Goal: Check status: Check status

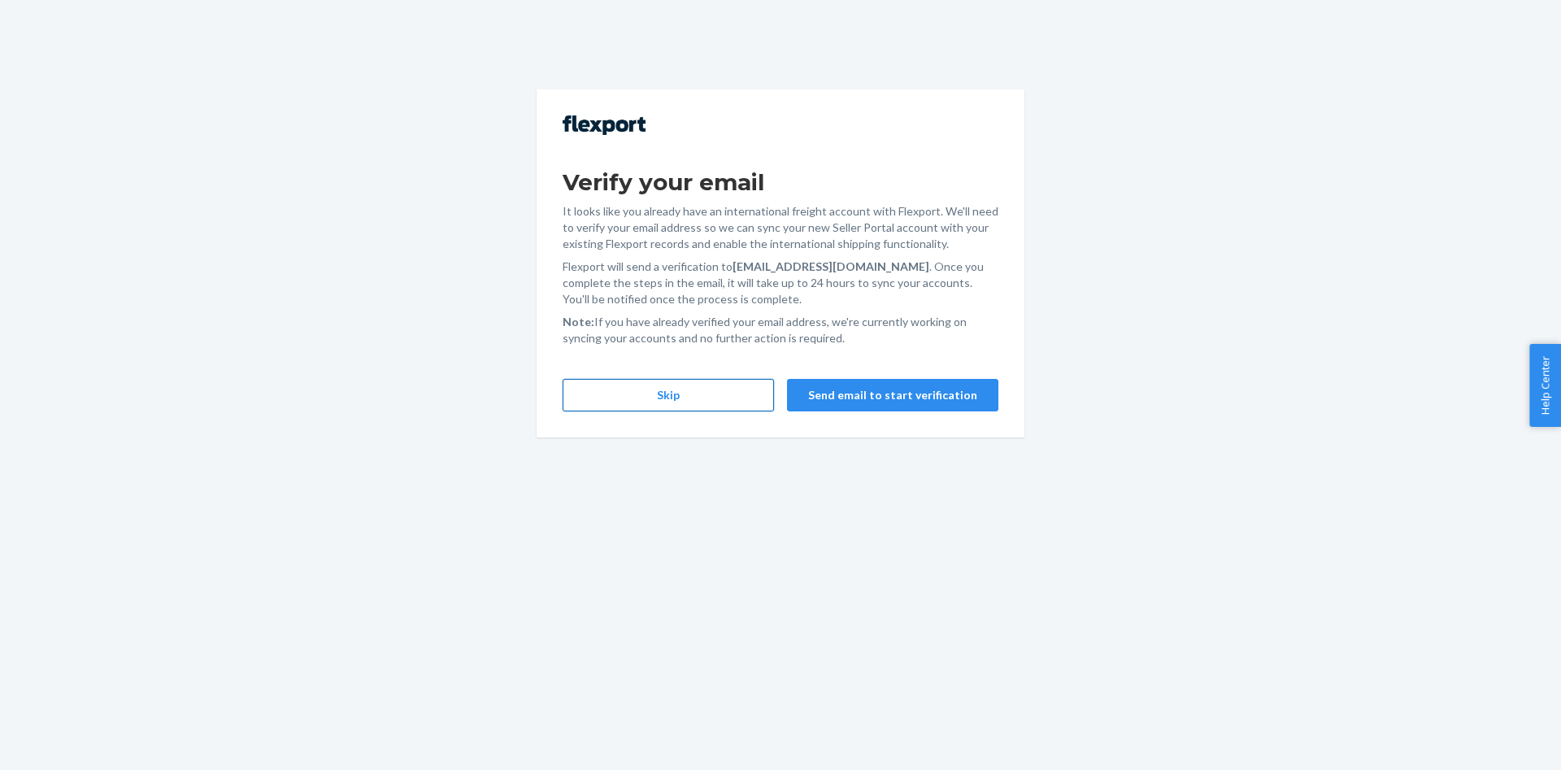
click at [697, 395] on button "Skip" at bounding box center [667, 395] width 211 height 33
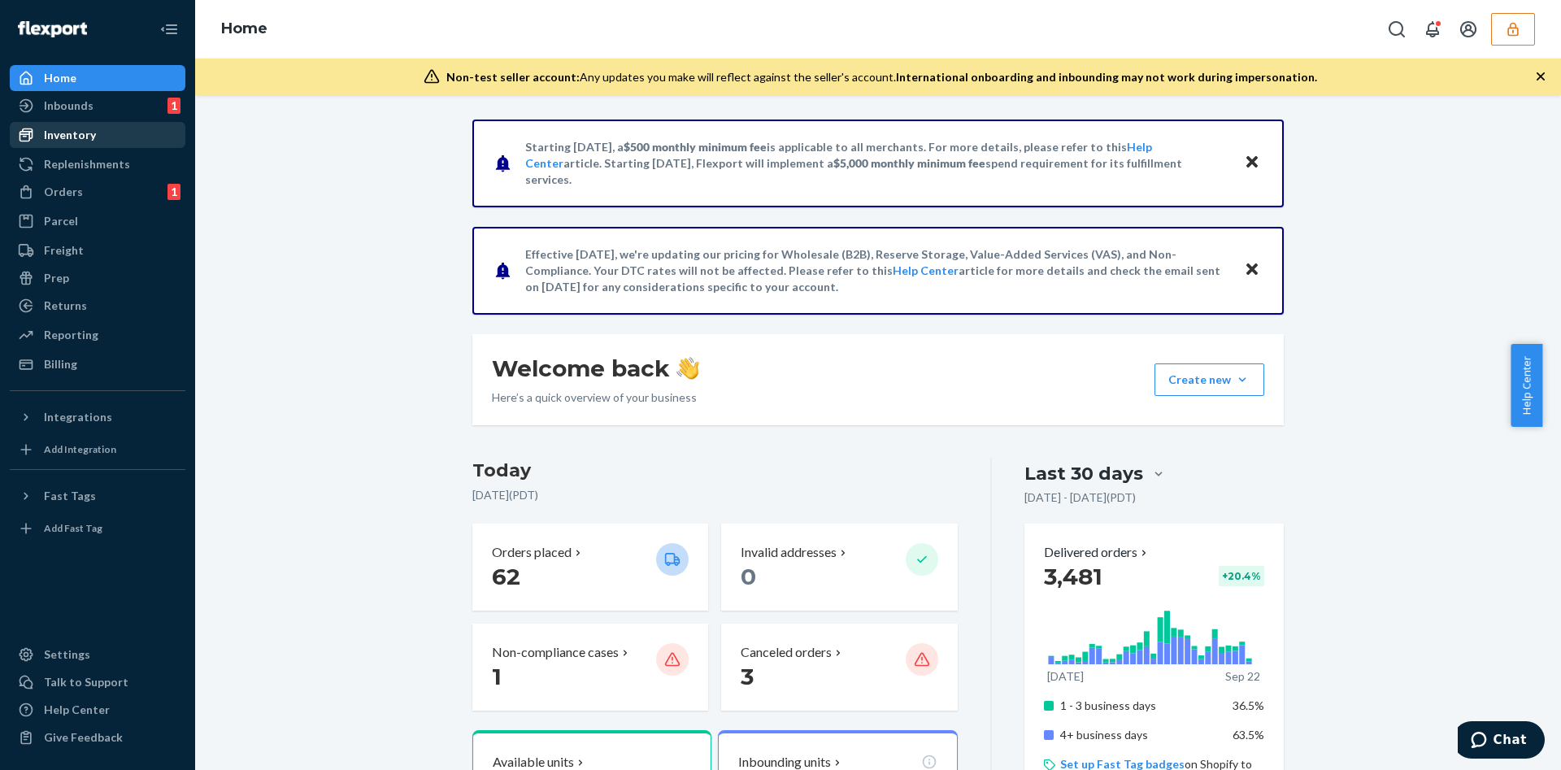
click at [107, 140] on div "Inventory" at bounding box center [97, 135] width 172 height 23
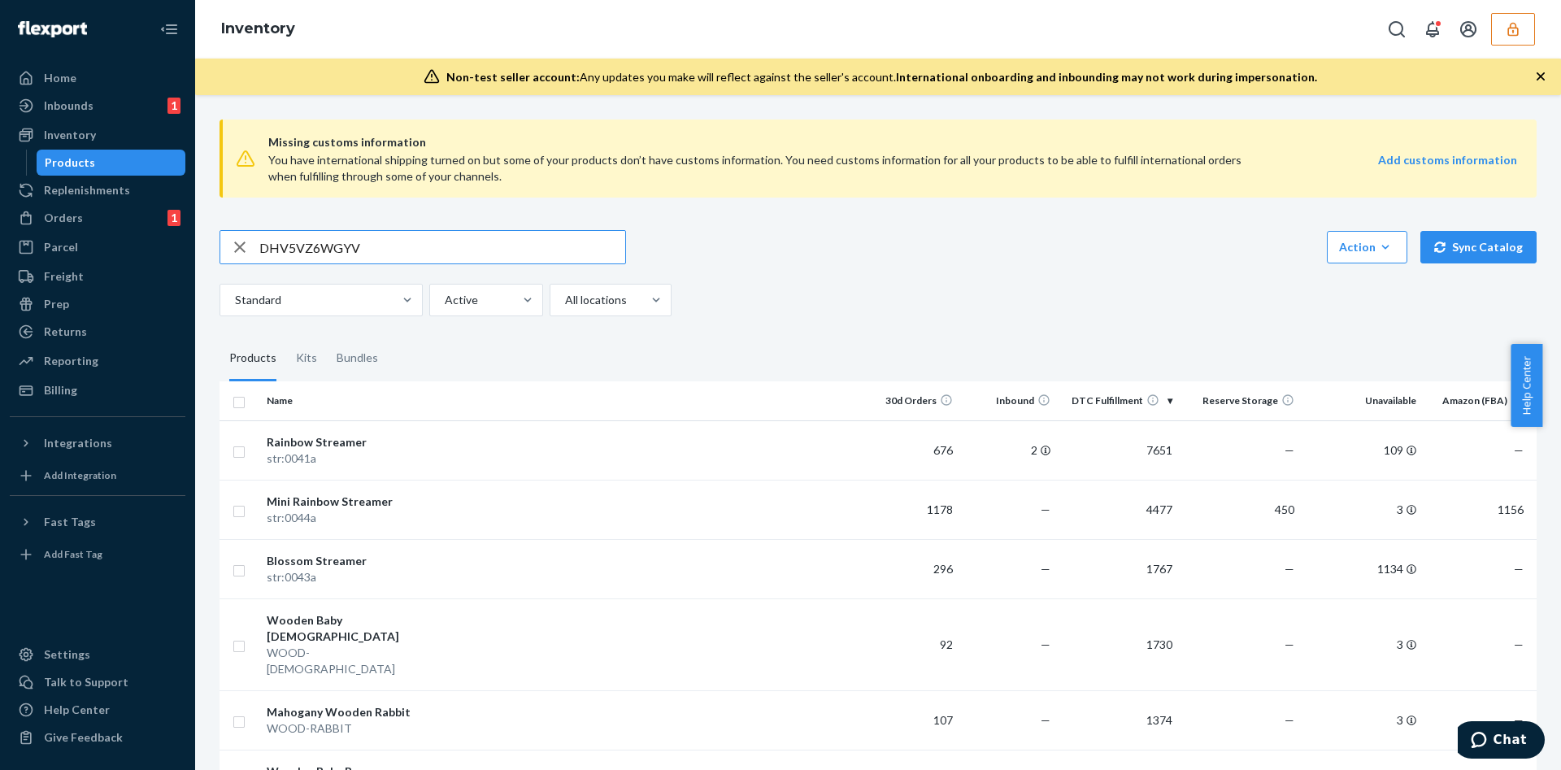
type input "DHV5VZ6WGYV"
click at [731, 257] on div "DHV5VZ6WGYV Action Create product Create kit or bundle Bulk create products Bul…" at bounding box center [877, 247] width 1317 height 34
click at [502, 247] on input "DHV5VZ6WGYV" at bounding box center [442, 247] width 366 height 33
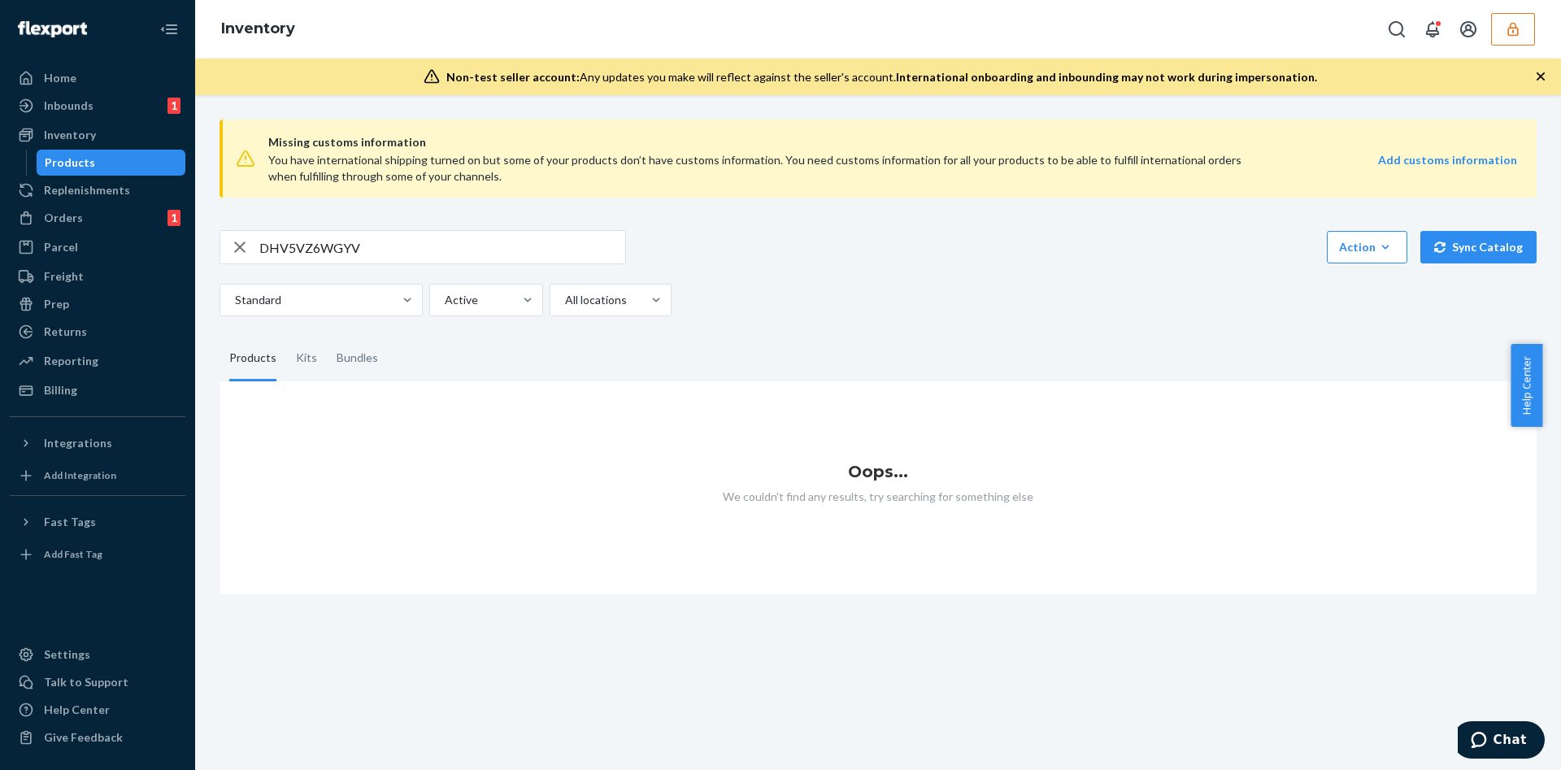
click at [1514, 31] on icon "button" at bounding box center [1513, 29] width 16 height 16
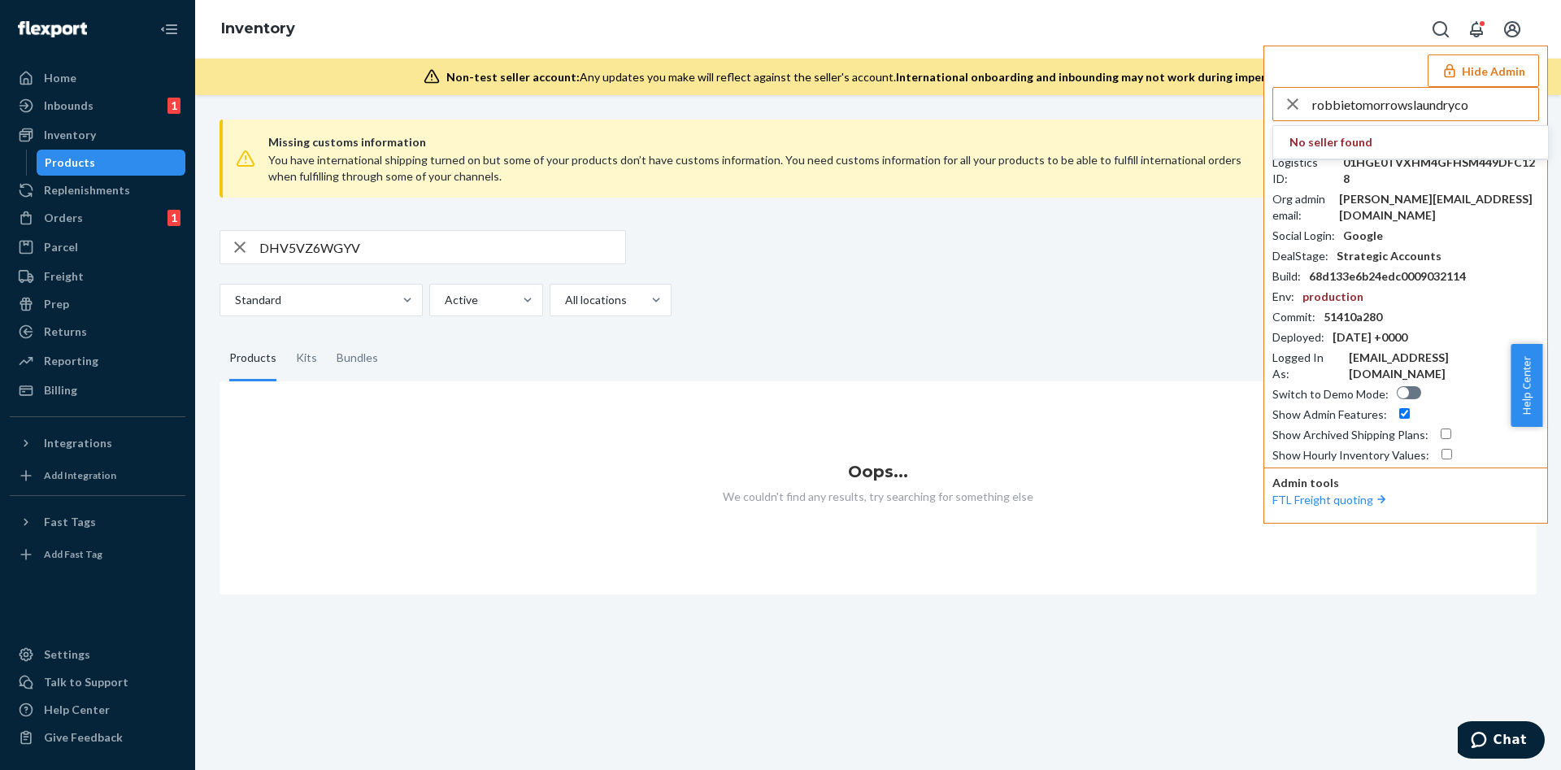
type input "robbietomorrowslaundryco"
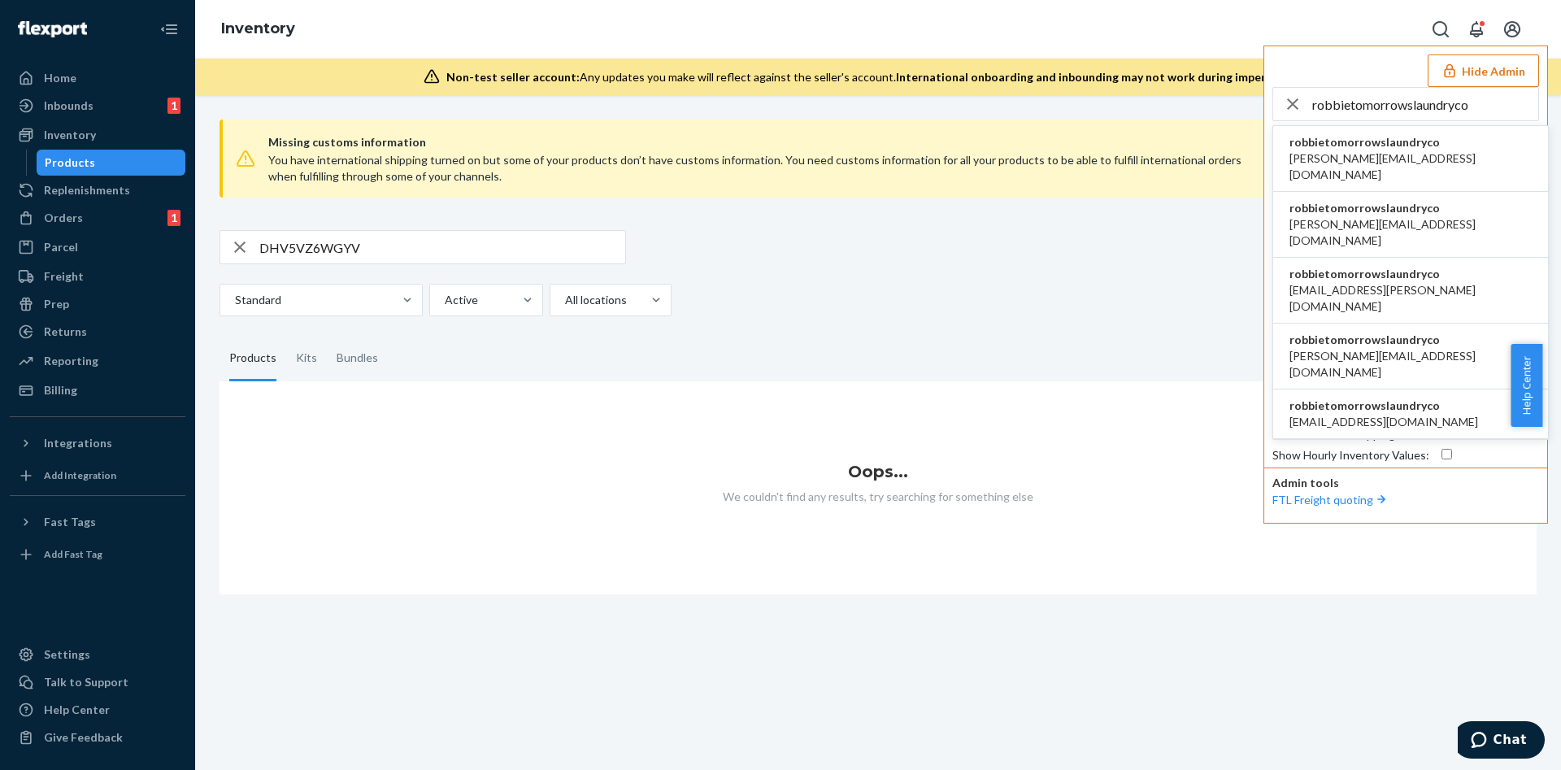
click at [1414, 146] on span "robbietomorrowslaundryco" at bounding box center [1410, 142] width 242 height 16
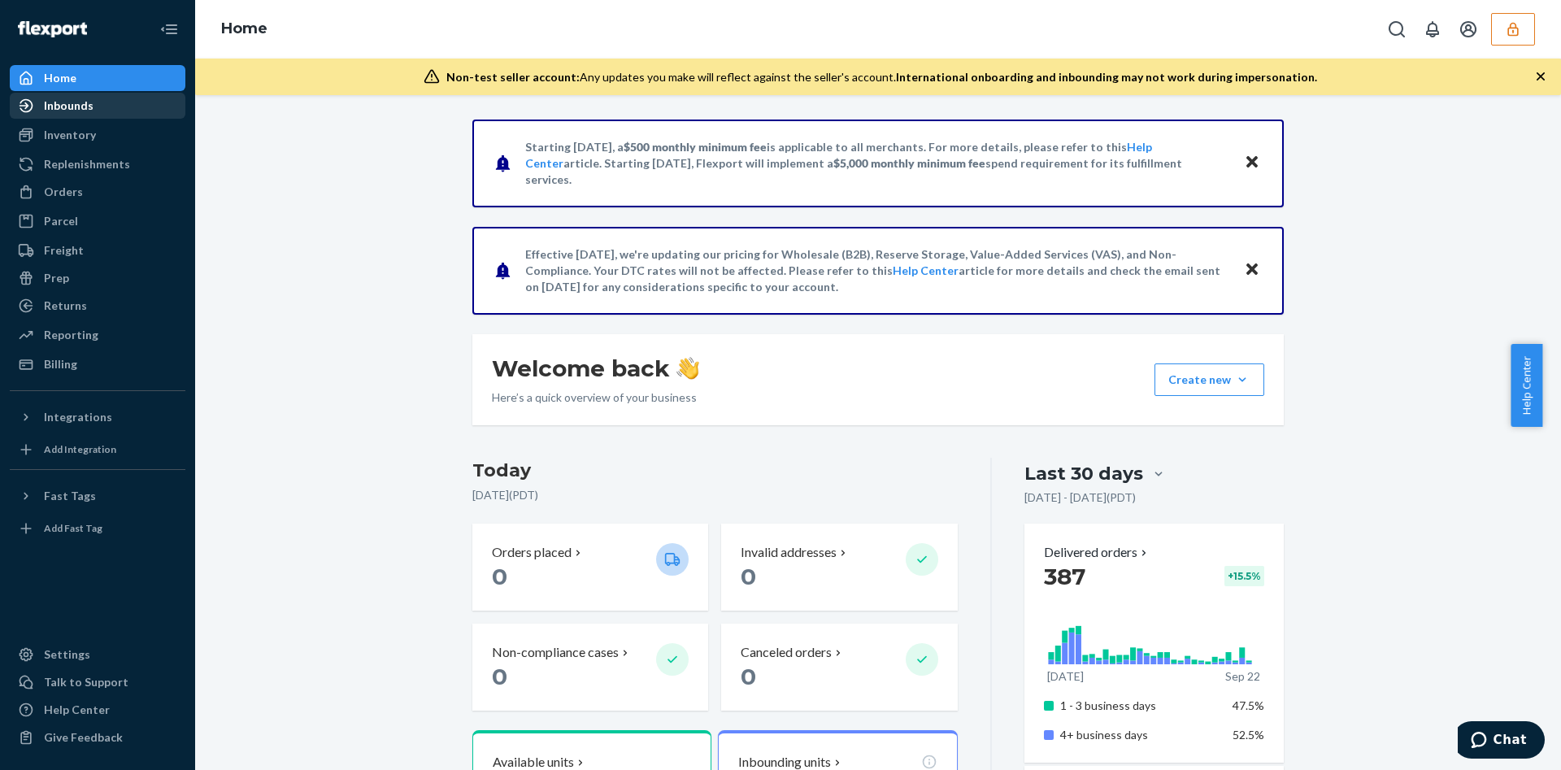
click at [64, 103] on div "Inbounds" at bounding box center [69, 106] width 50 height 16
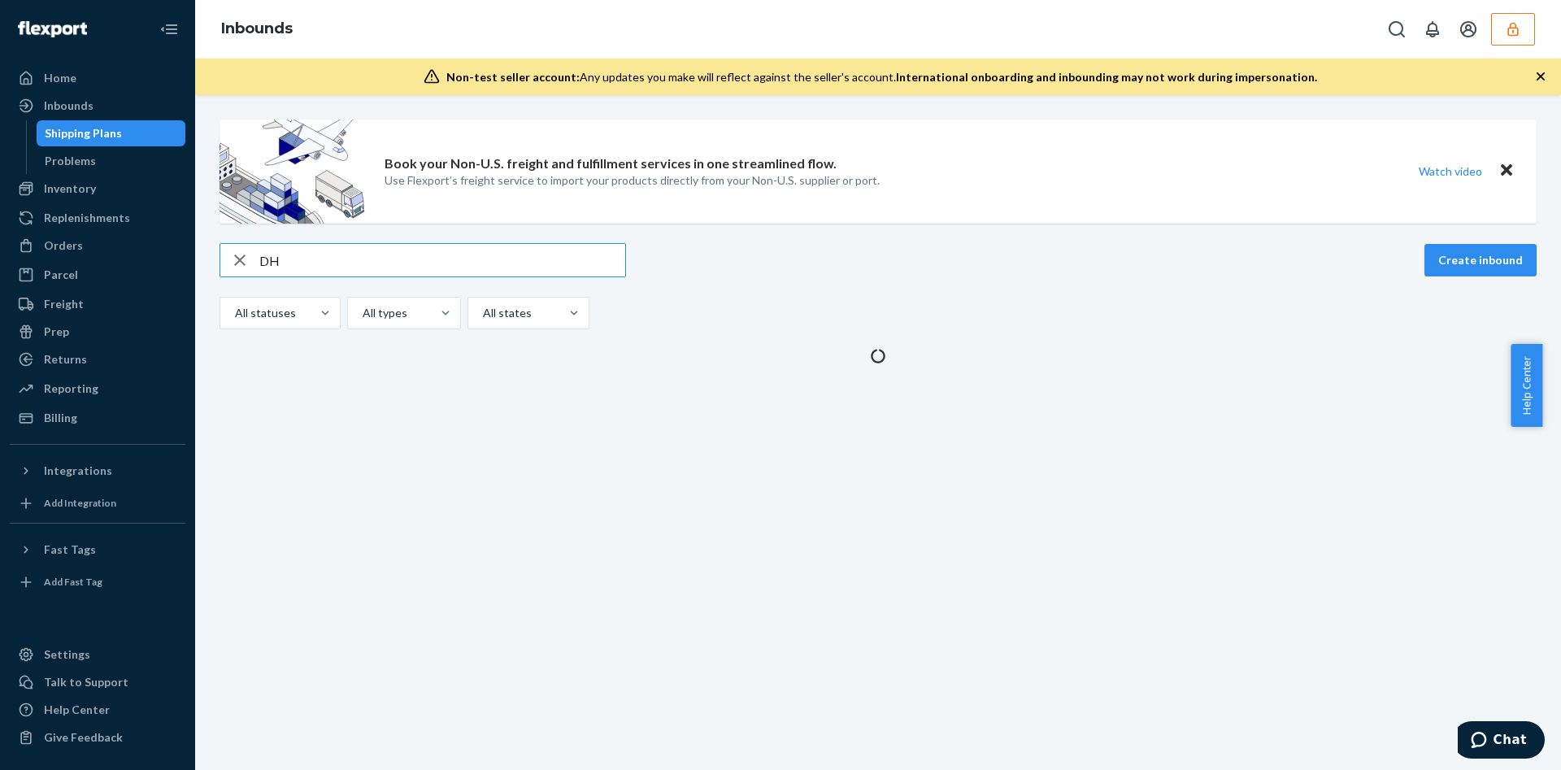
type input "D"
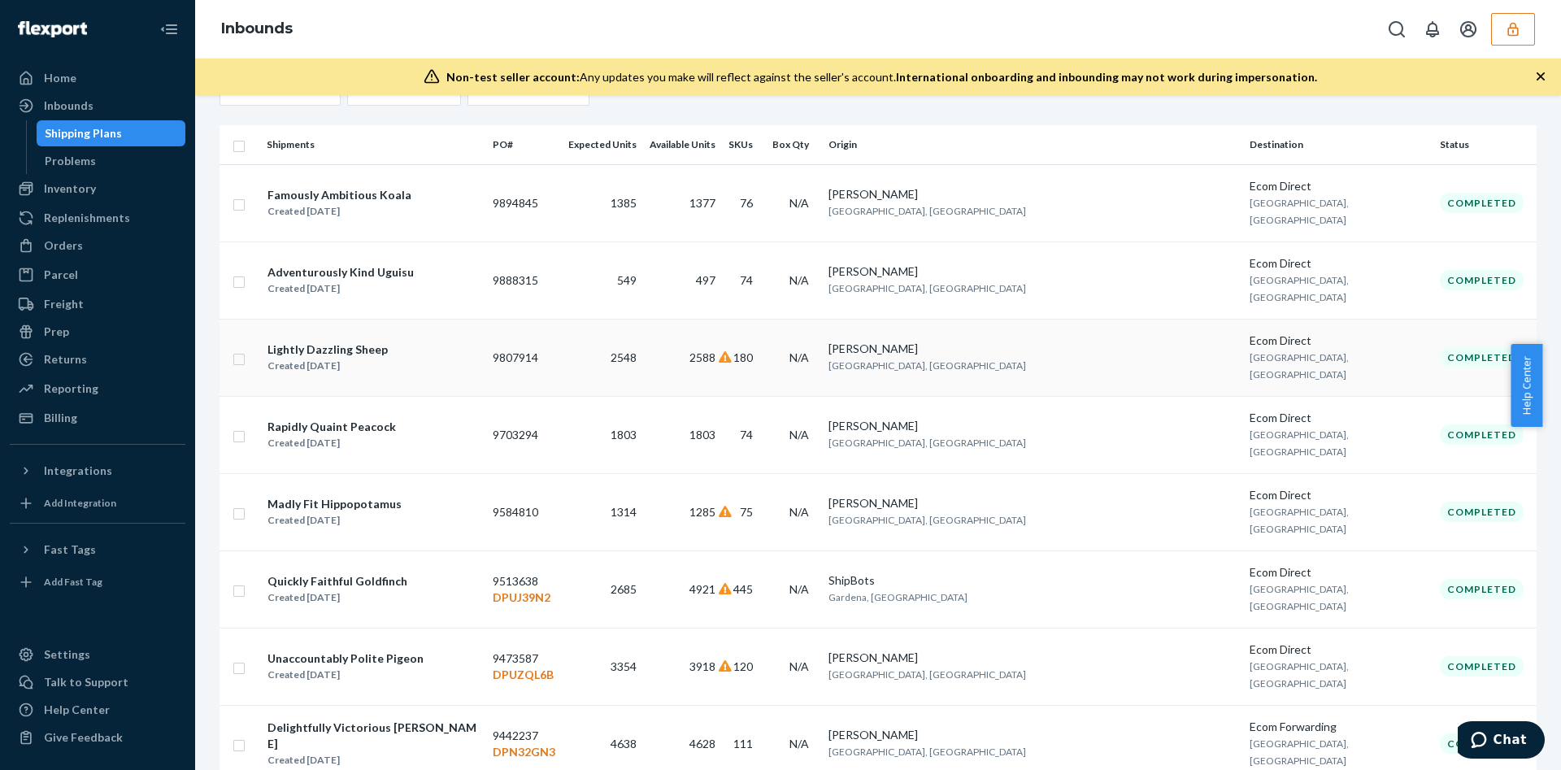
scroll to position [224, 0]
click at [127, 189] on div "Inventory" at bounding box center [97, 188] width 172 height 23
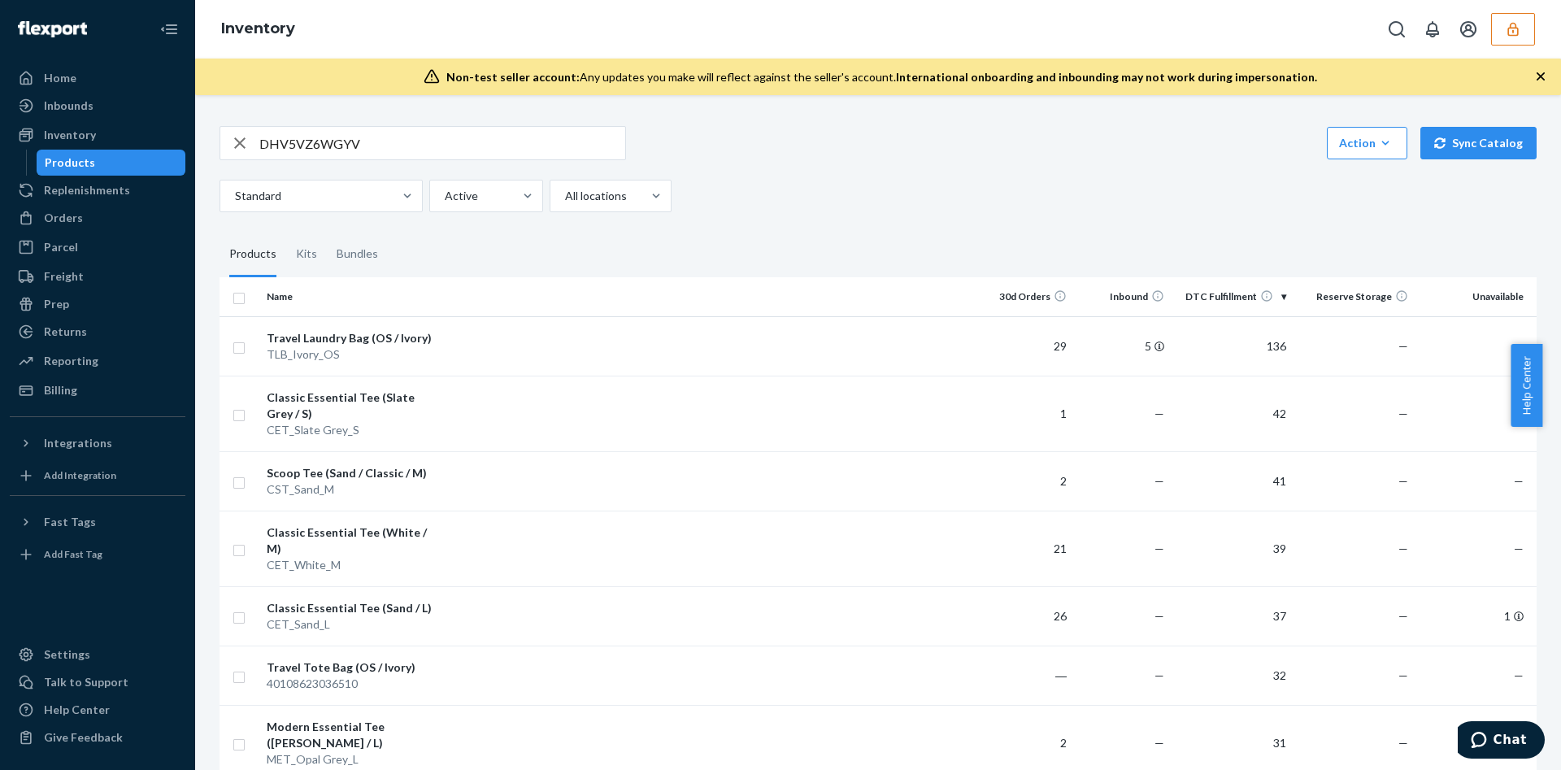
click at [749, 199] on div "Standard Active All locations" at bounding box center [871, 196] width 1305 height 33
click at [352, 140] on input "DHV5VZ6WGYV" at bounding box center [442, 143] width 366 height 33
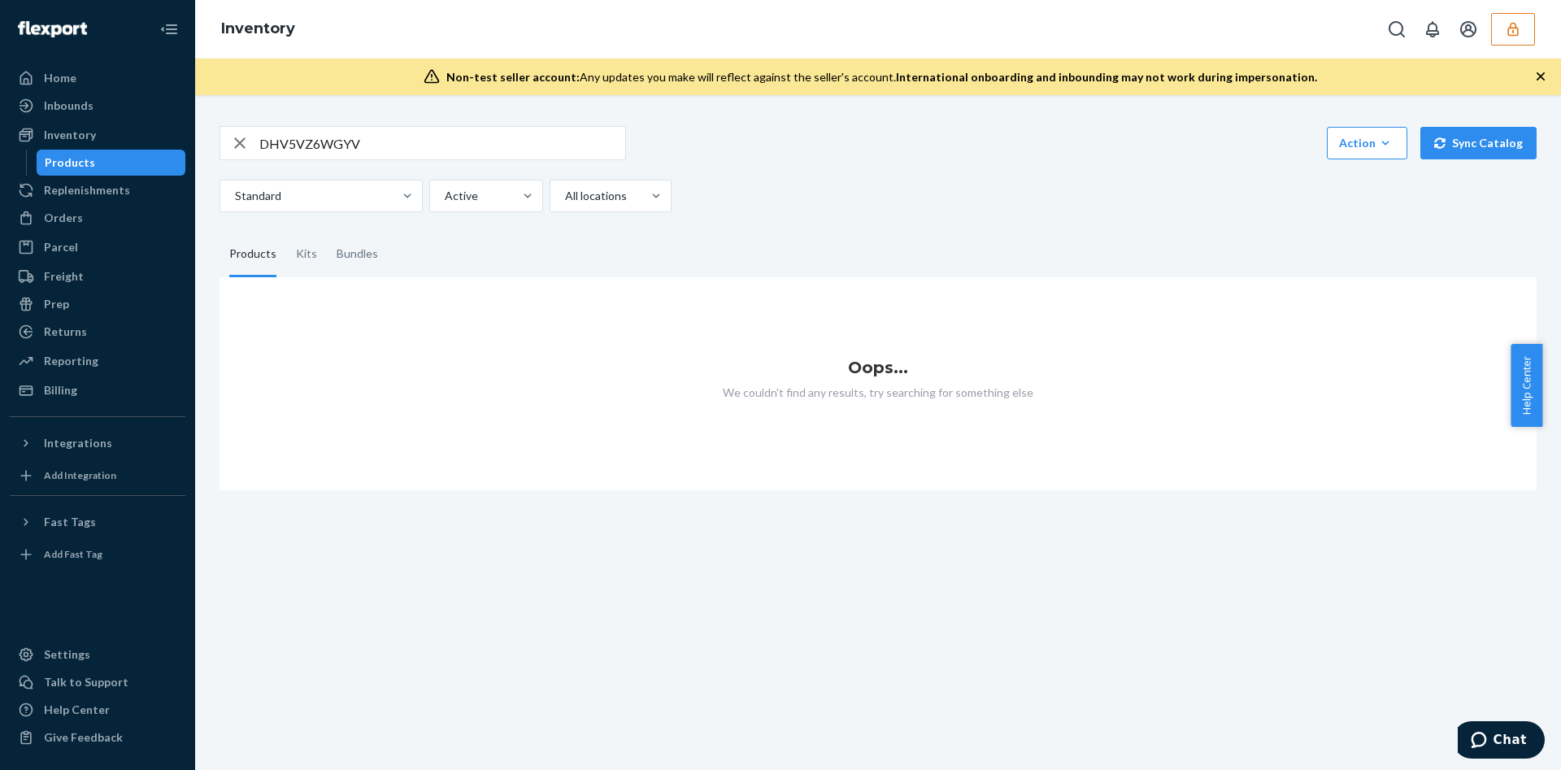
click at [410, 137] on input "DHV5VZ6WGYV" at bounding box center [442, 143] width 366 height 33
type input "D"
paste input "Kiboko City Insert (Default Title)"
type input "Kiboko City Insert (Default Title)"
click at [1505, 26] on icon "button" at bounding box center [1513, 29] width 16 height 16
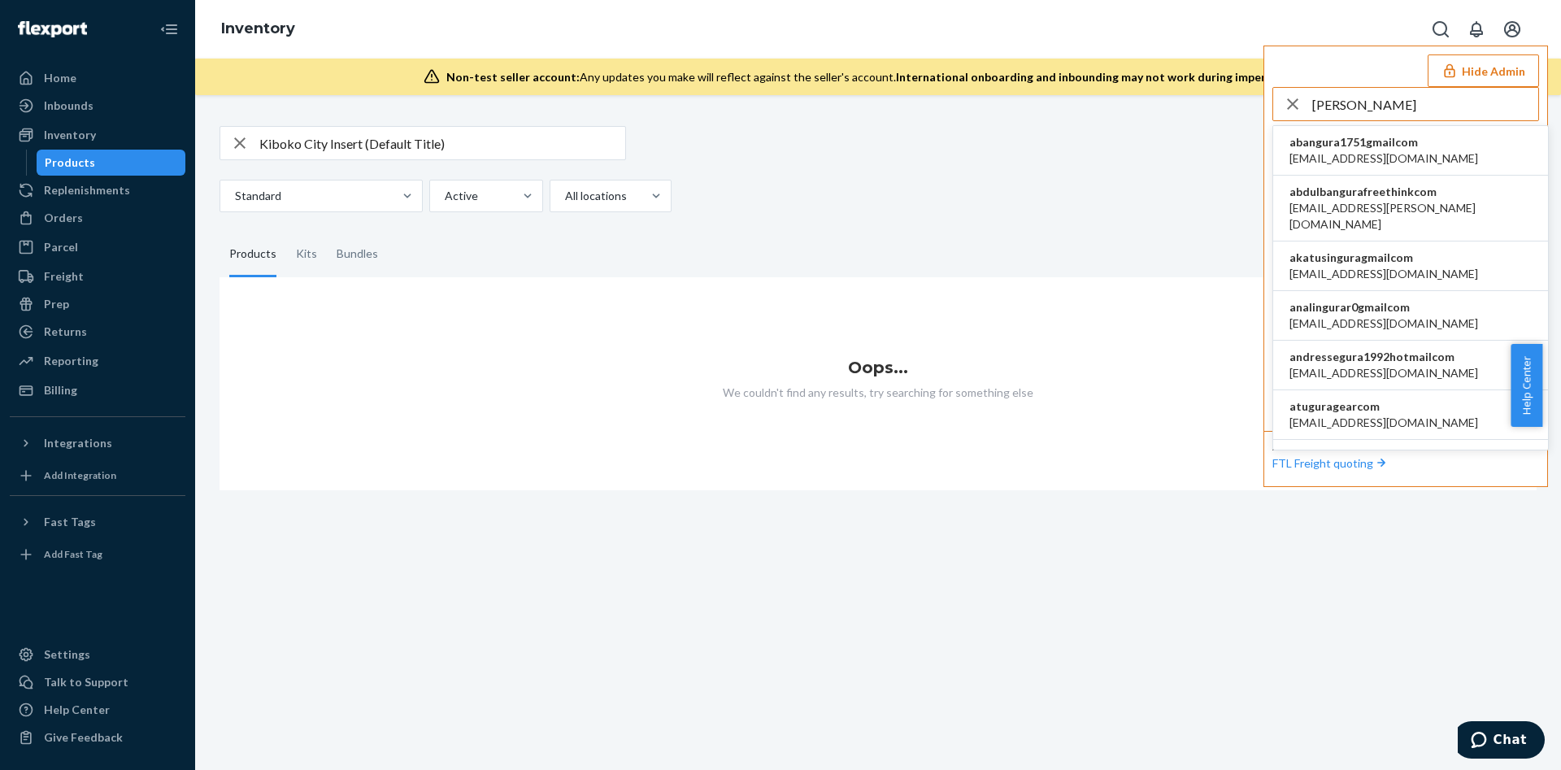
type input "gura"
click at [1414, 390] on li "atuguragearcom a.tu@guragear.com" at bounding box center [1410, 415] width 275 height 50
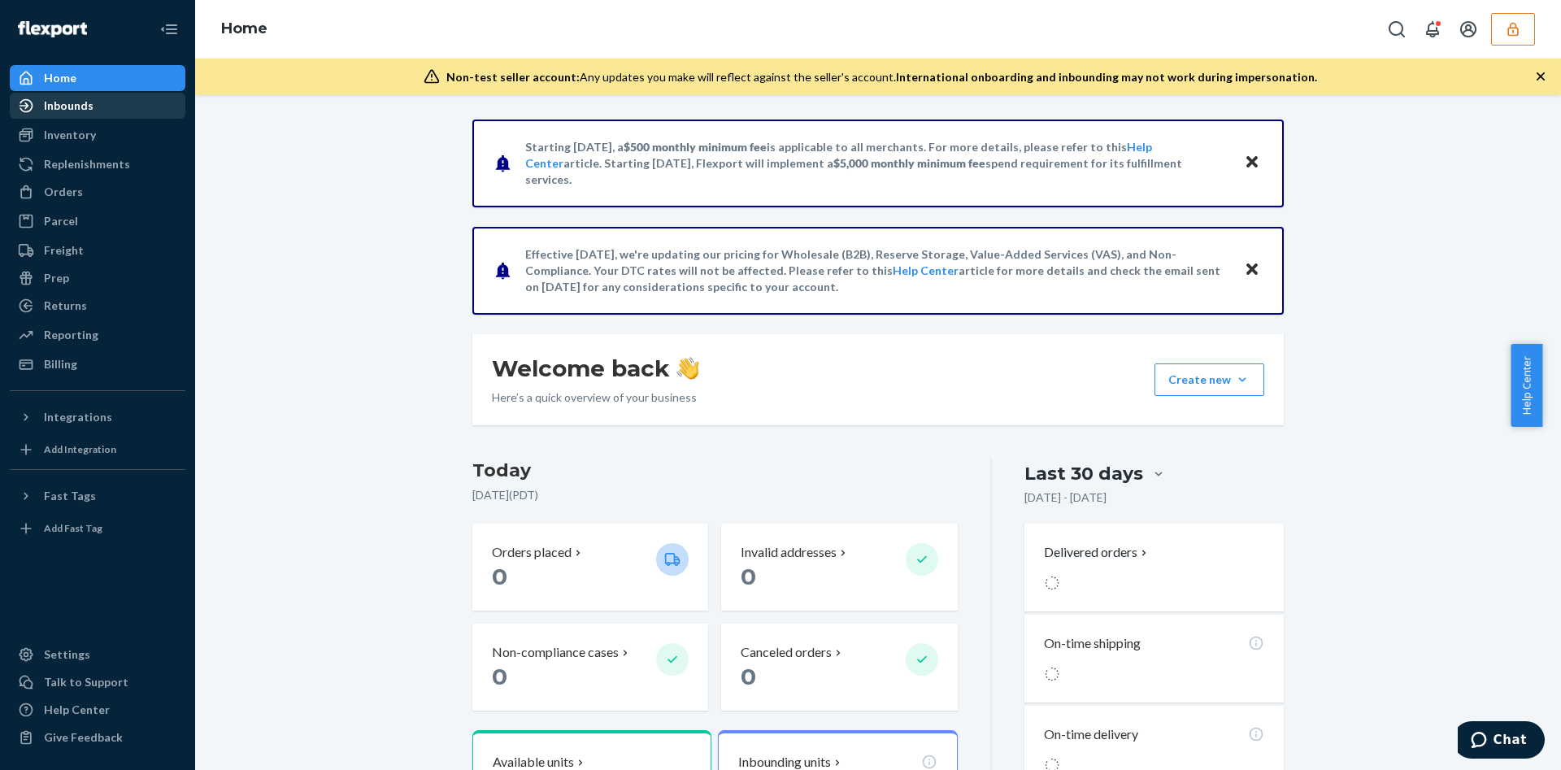
click at [76, 100] on div "Inbounds" at bounding box center [69, 106] width 50 height 16
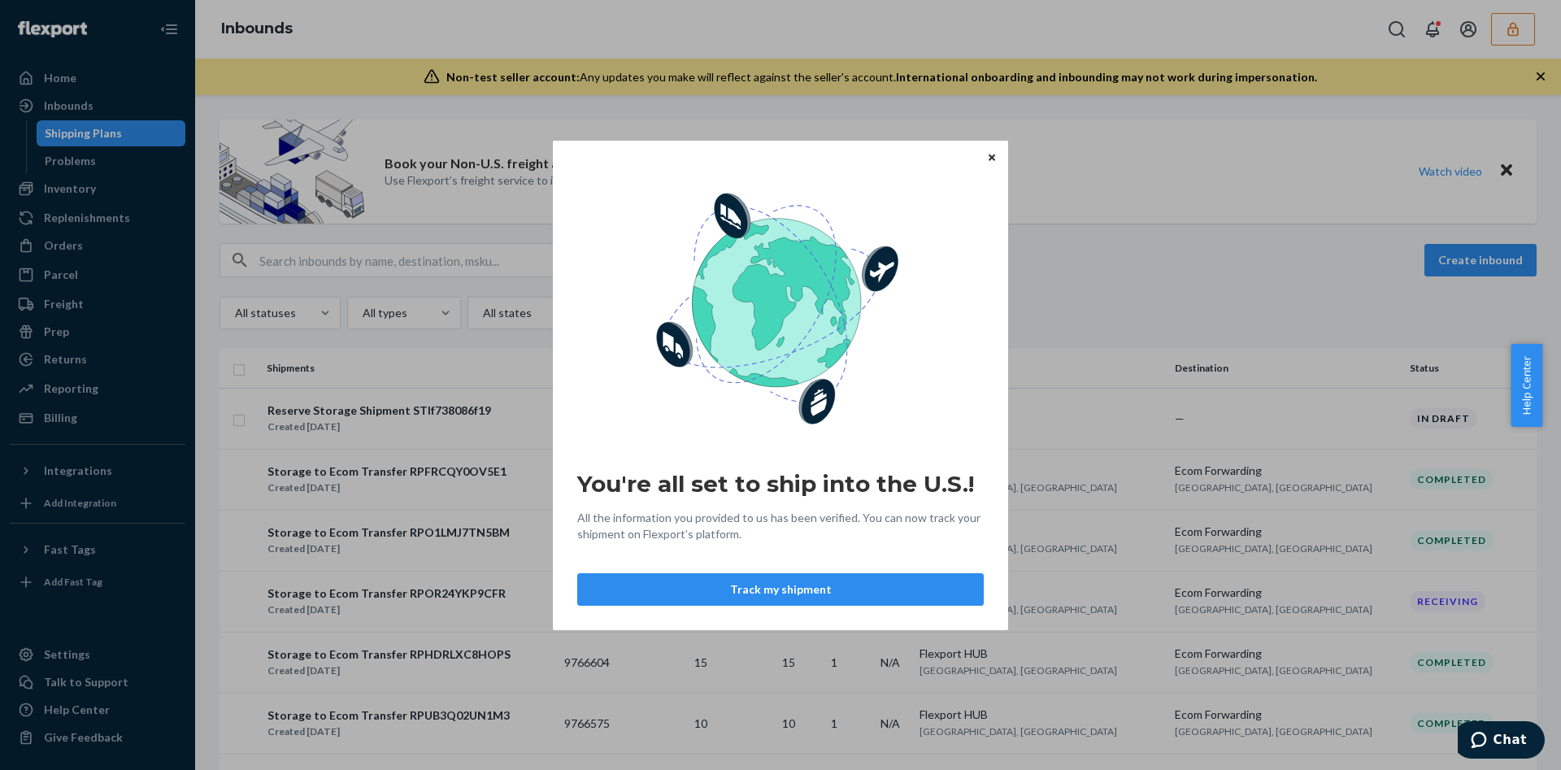
click at [988, 160] on icon "Close" at bounding box center [991, 158] width 7 height 10
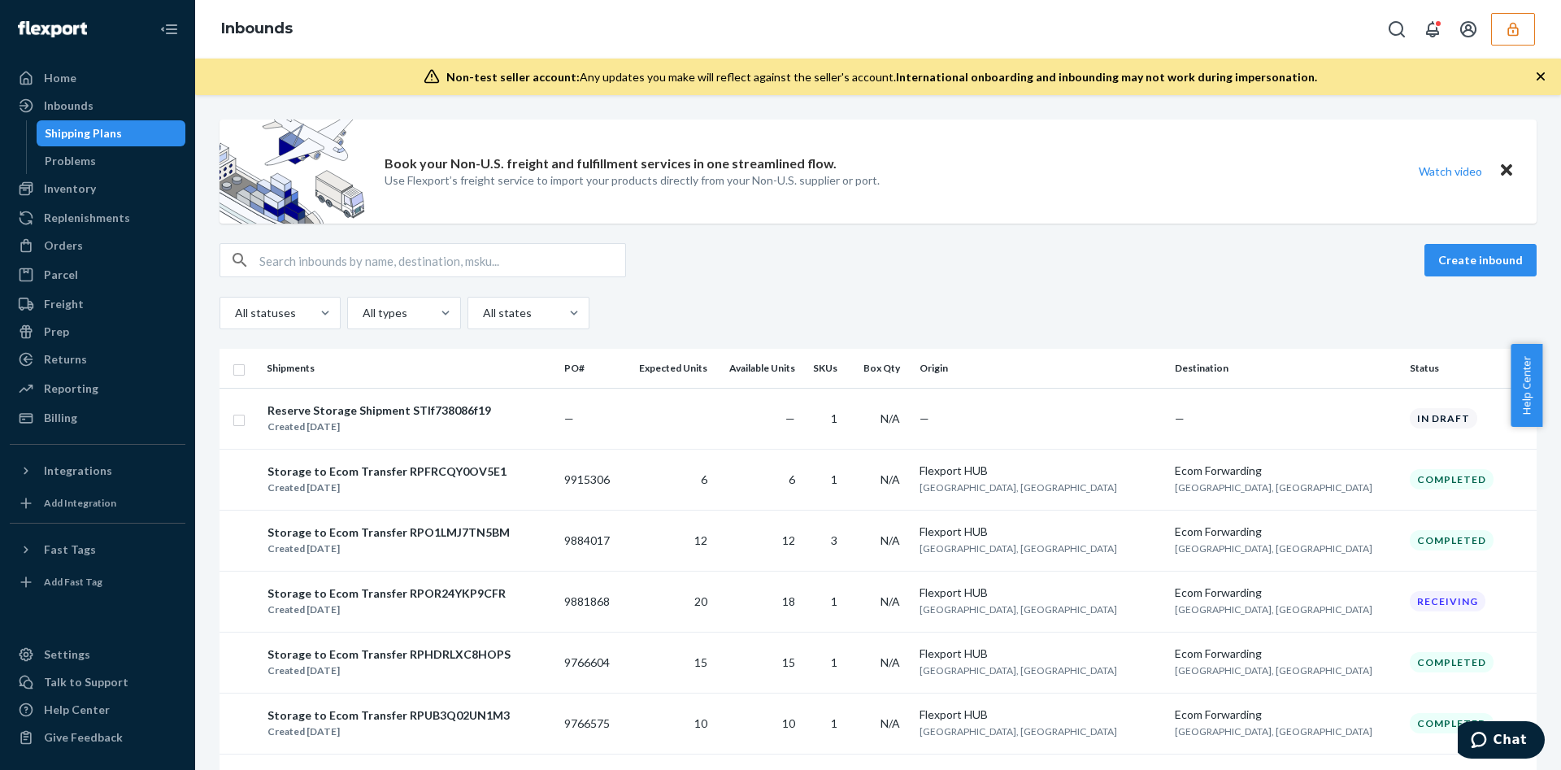
click at [1403, 373] on th "Status" at bounding box center [1469, 368] width 133 height 39
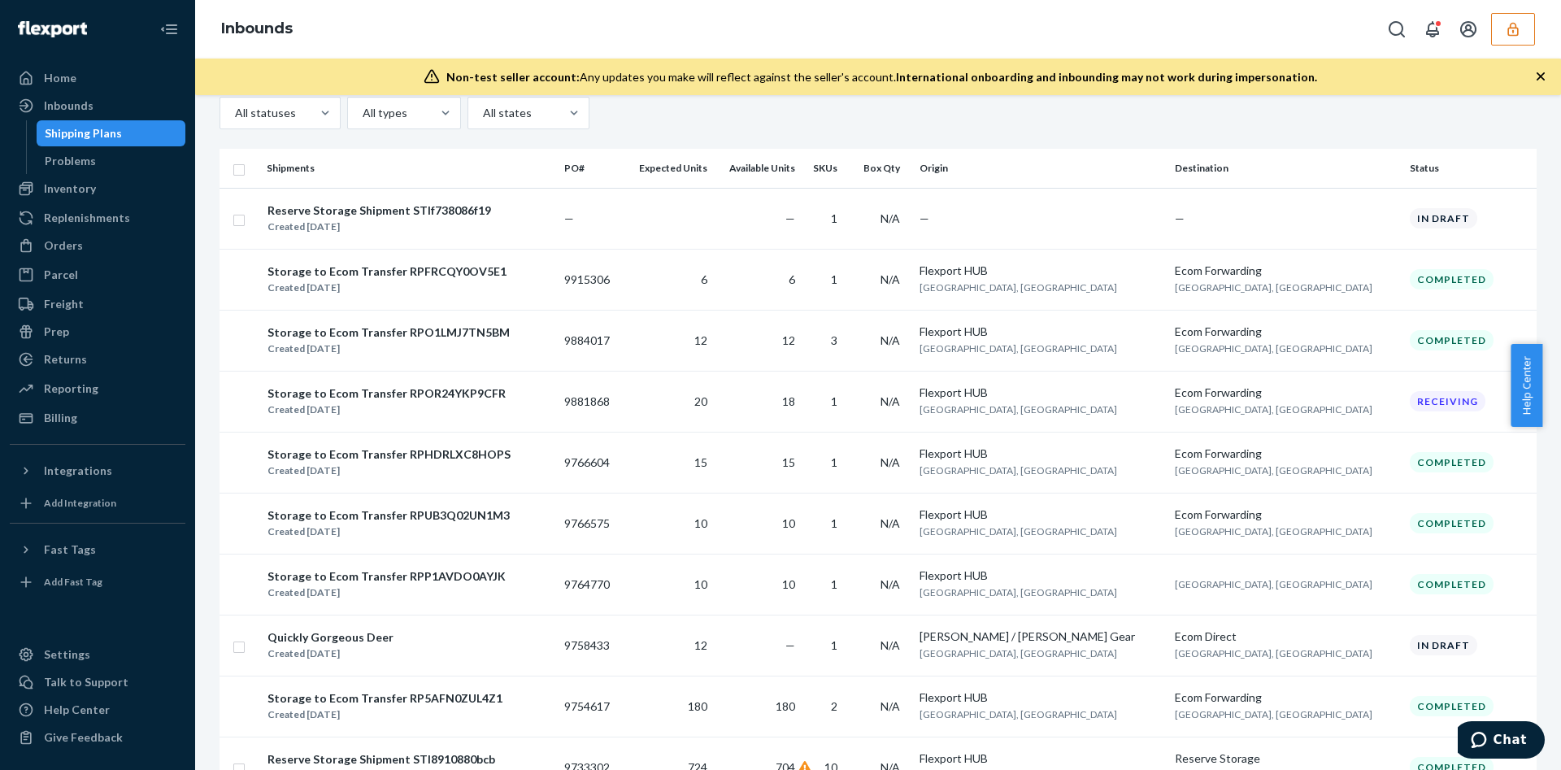
scroll to position [193, 0]
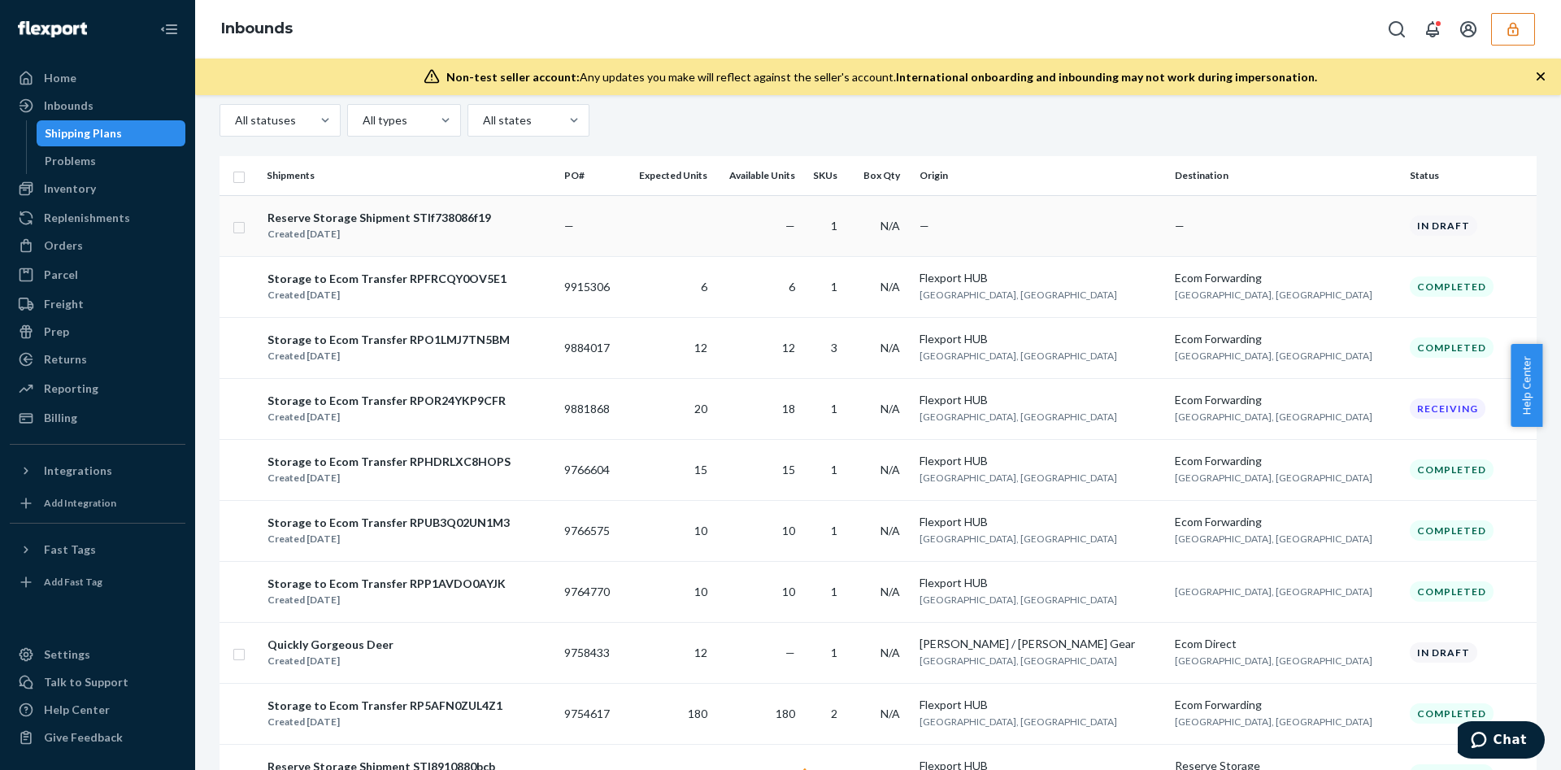
click at [376, 221] on div "Reserve Storage Shipment STIf738086f19" at bounding box center [379, 218] width 224 height 16
click at [380, 215] on div "Reserve Storage Shipment STIf738086f19" at bounding box center [379, 218] width 224 height 16
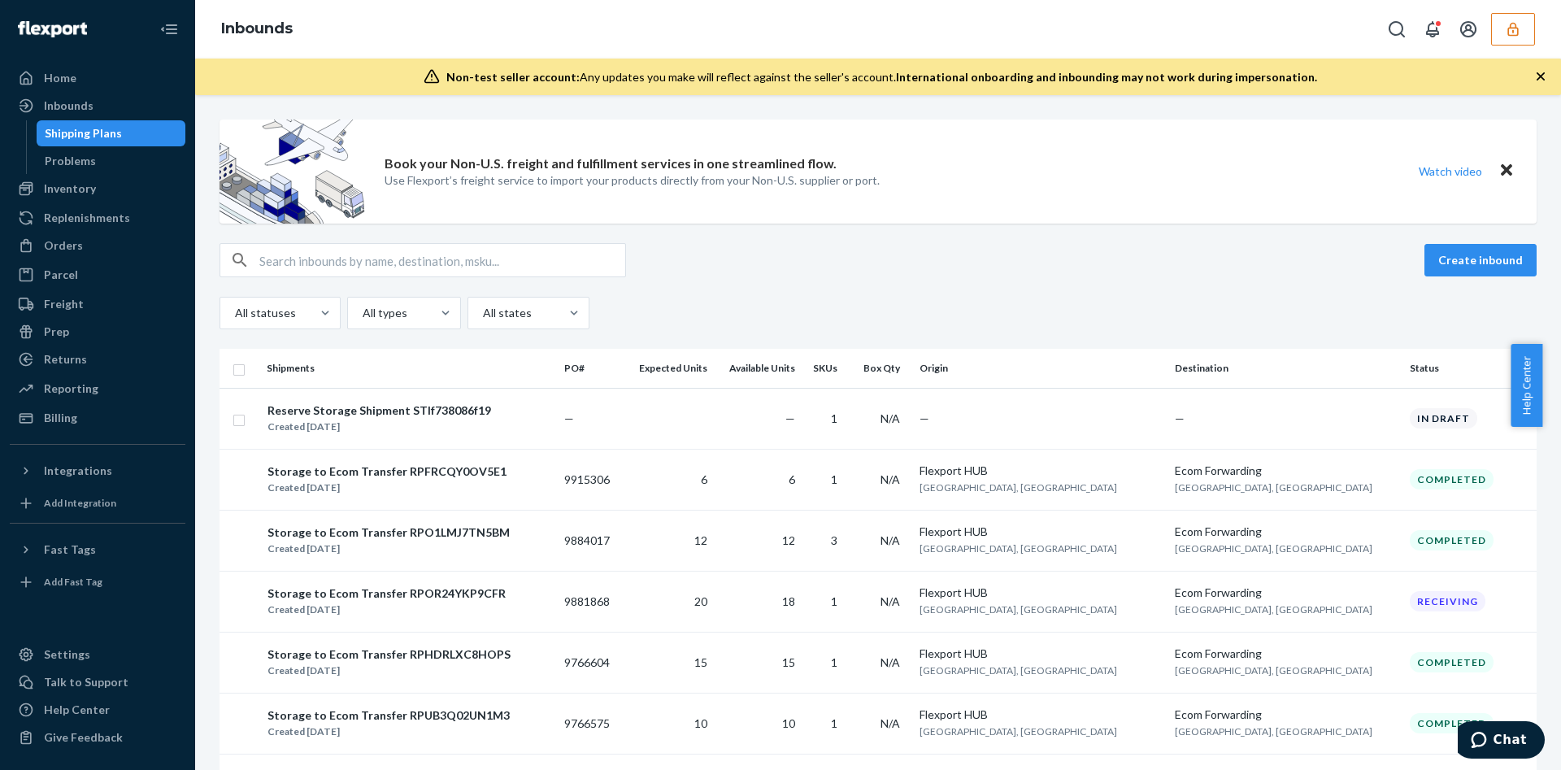
click at [1514, 28] on icon "button" at bounding box center [1512, 29] width 11 height 14
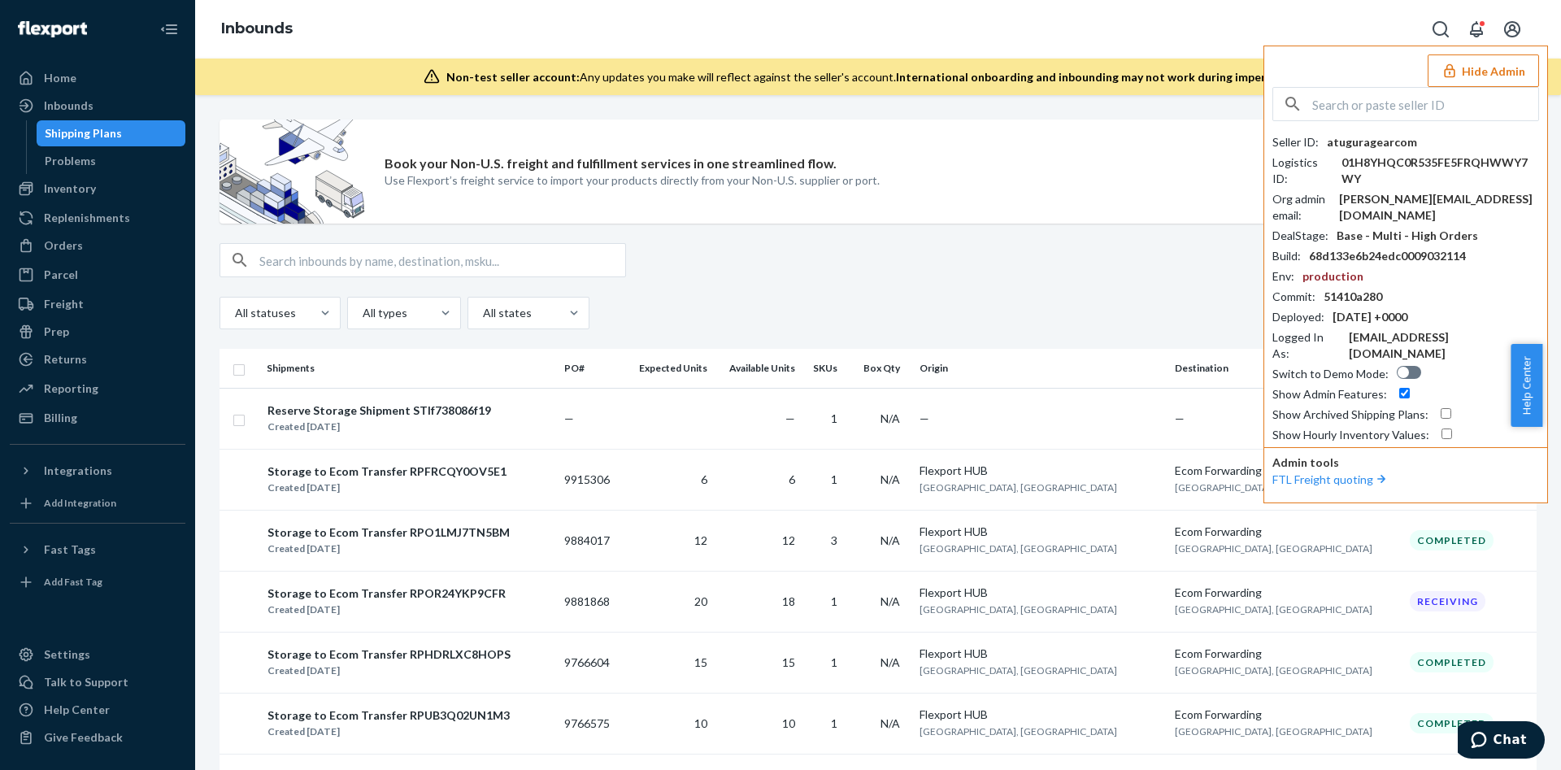
drag, startPoint x: 1413, startPoint y: 145, endPoint x: 1323, endPoint y: 135, distance: 90.8
click at [1323, 135] on div "Seller ID : atuguragearcom" at bounding box center [1405, 142] width 267 height 16
copy div "atuguragearcom"
click at [1353, 102] on input "text" at bounding box center [1425, 104] width 226 height 33
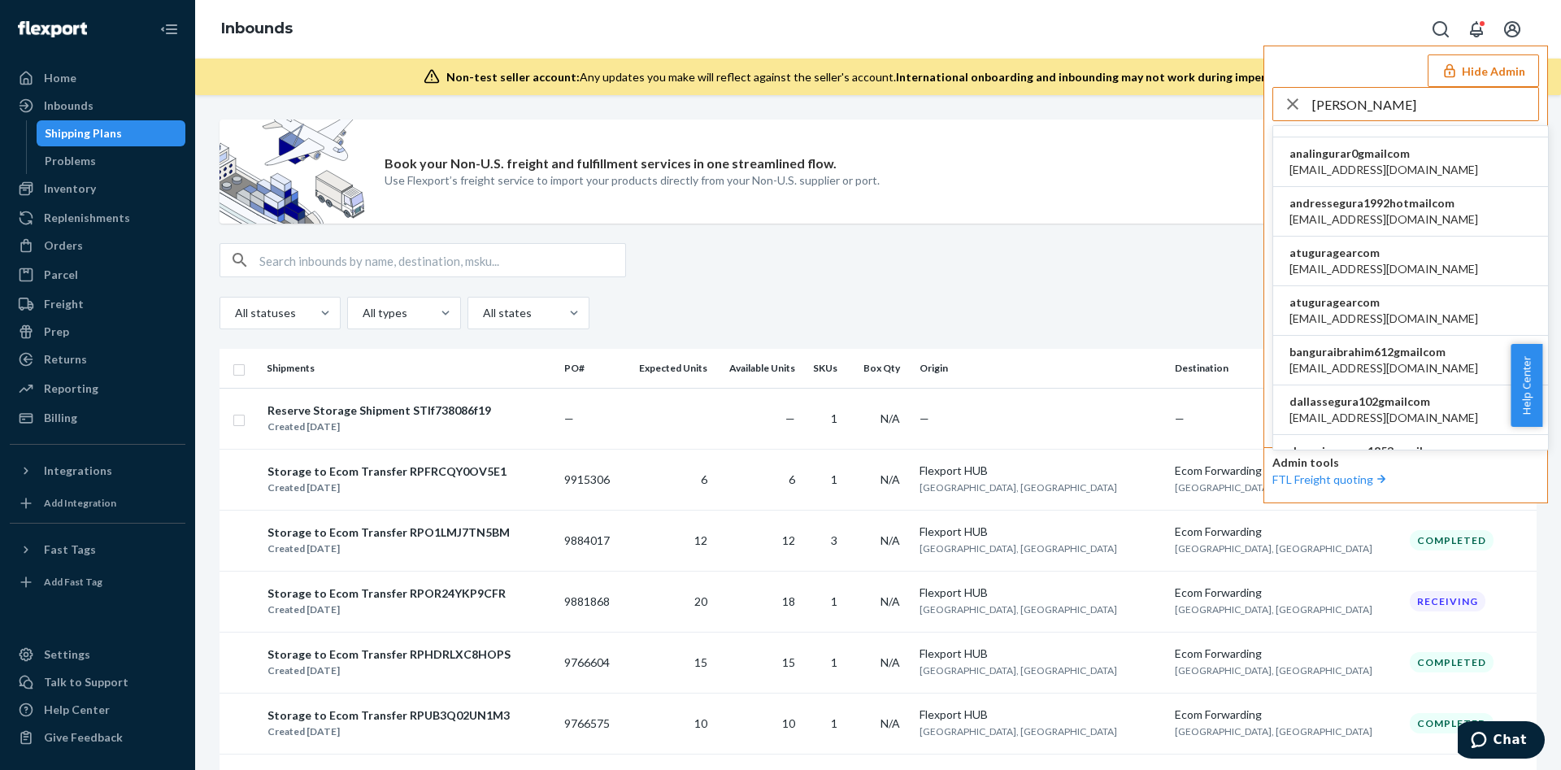
scroll to position [153, 0]
type input "[PERSON_NAME]"
click at [1418, 291] on li "atuguragearcom [EMAIL_ADDRESS][DOMAIN_NAME]" at bounding box center [1410, 312] width 275 height 50
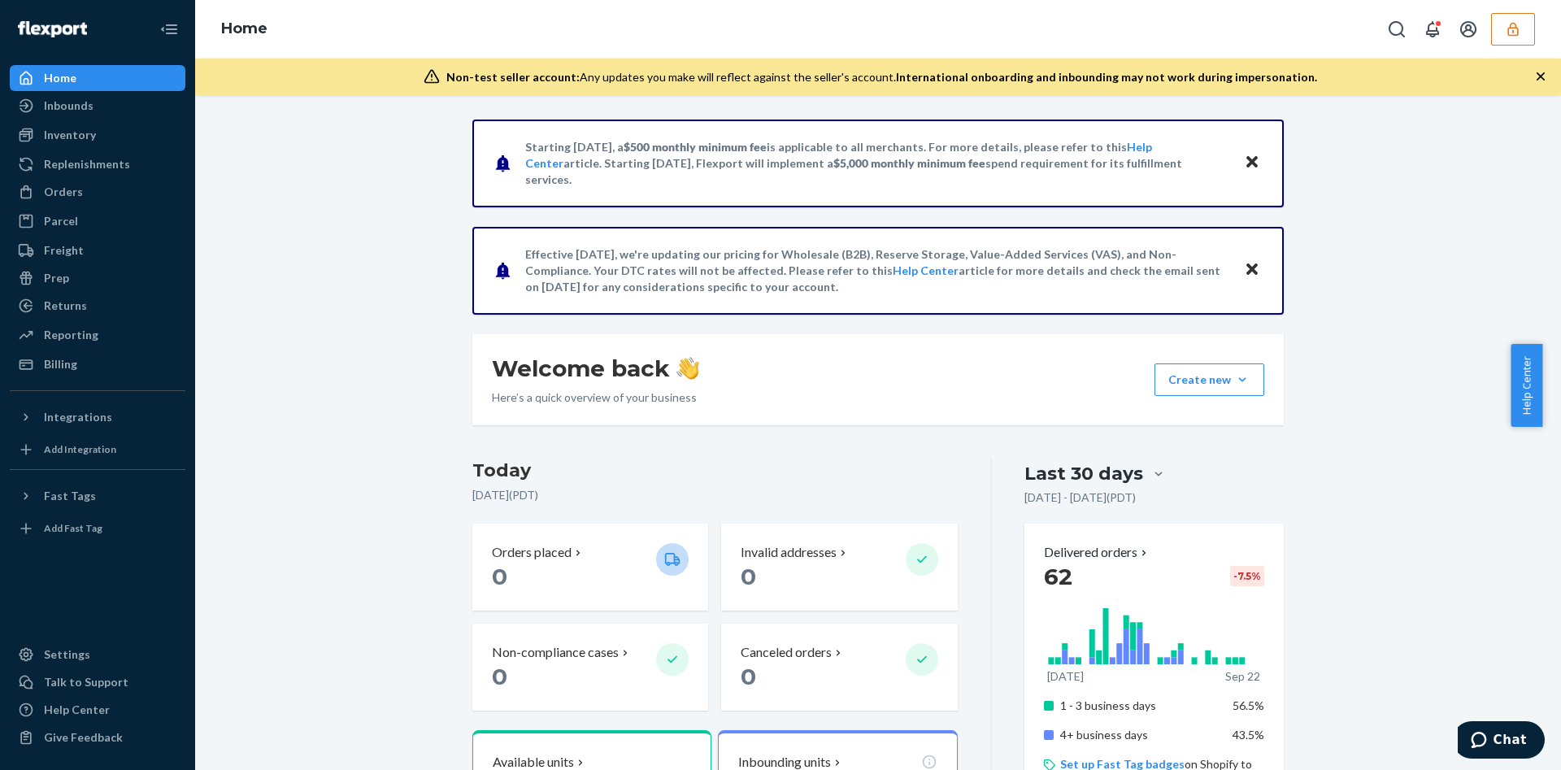
click at [1524, 19] on button "button" at bounding box center [1513, 29] width 44 height 33
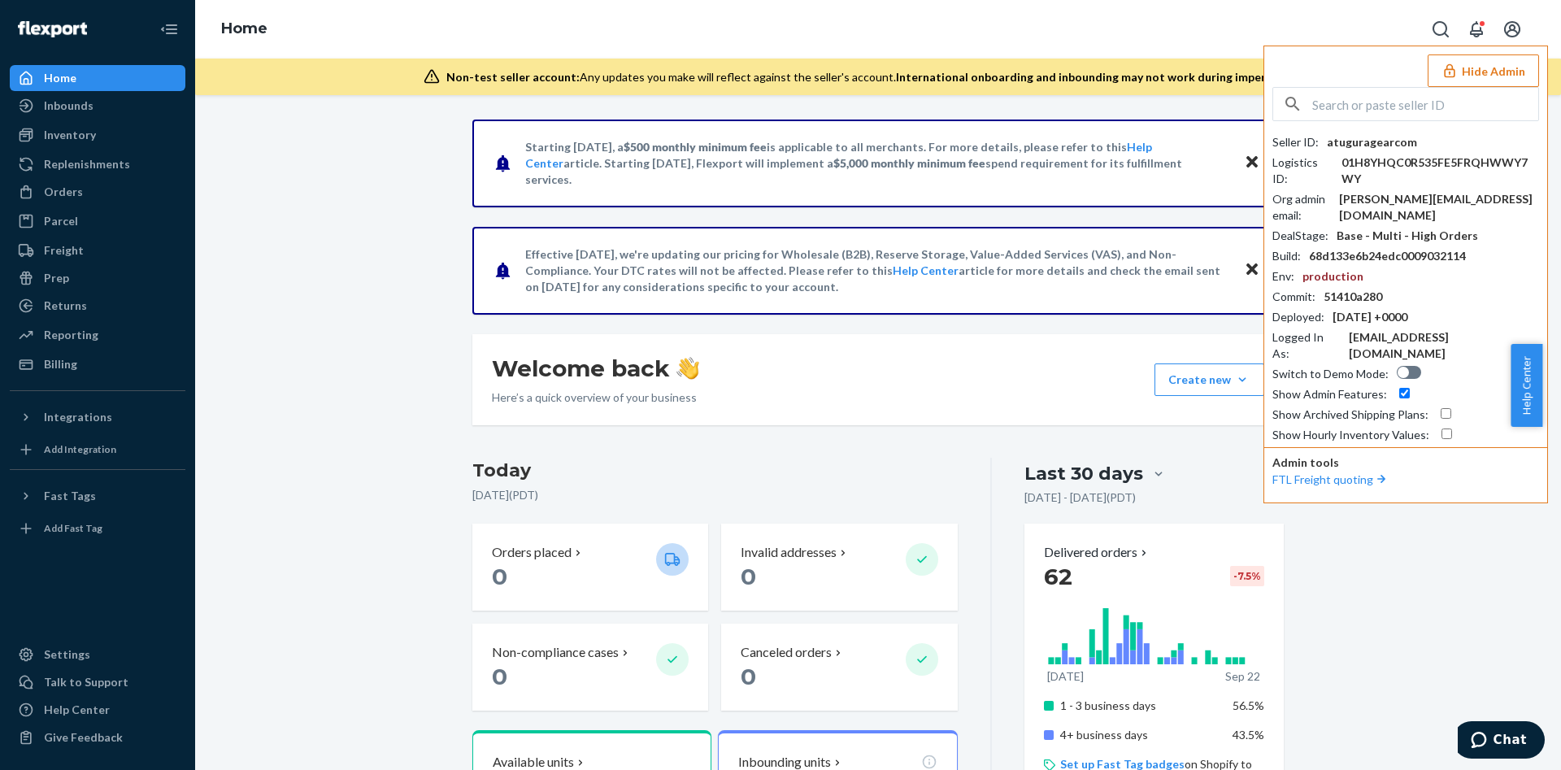
drag, startPoint x: 1411, startPoint y: 150, endPoint x: 1317, endPoint y: 142, distance: 94.6
click at [1317, 142] on div "Seller ID : atuguragearcom Logistics ID : 01H8YHQC0R535FE5FRQHWWY7WY Org admin …" at bounding box center [1405, 288] width 267 height 309
click at [1439, 144] on div "Seller ID : atuguragearcom" at bounding box center [1405, 142] width 267 height 16
drag, startPoint x: 1413, startPoint y: 144, endPoint x: 1323, endPoint y: 143, distance: 89.4
click at [1323, 143] on div "Seller ID : atuguragearcom" at bounding box center [1405, 142] width 267 height 16
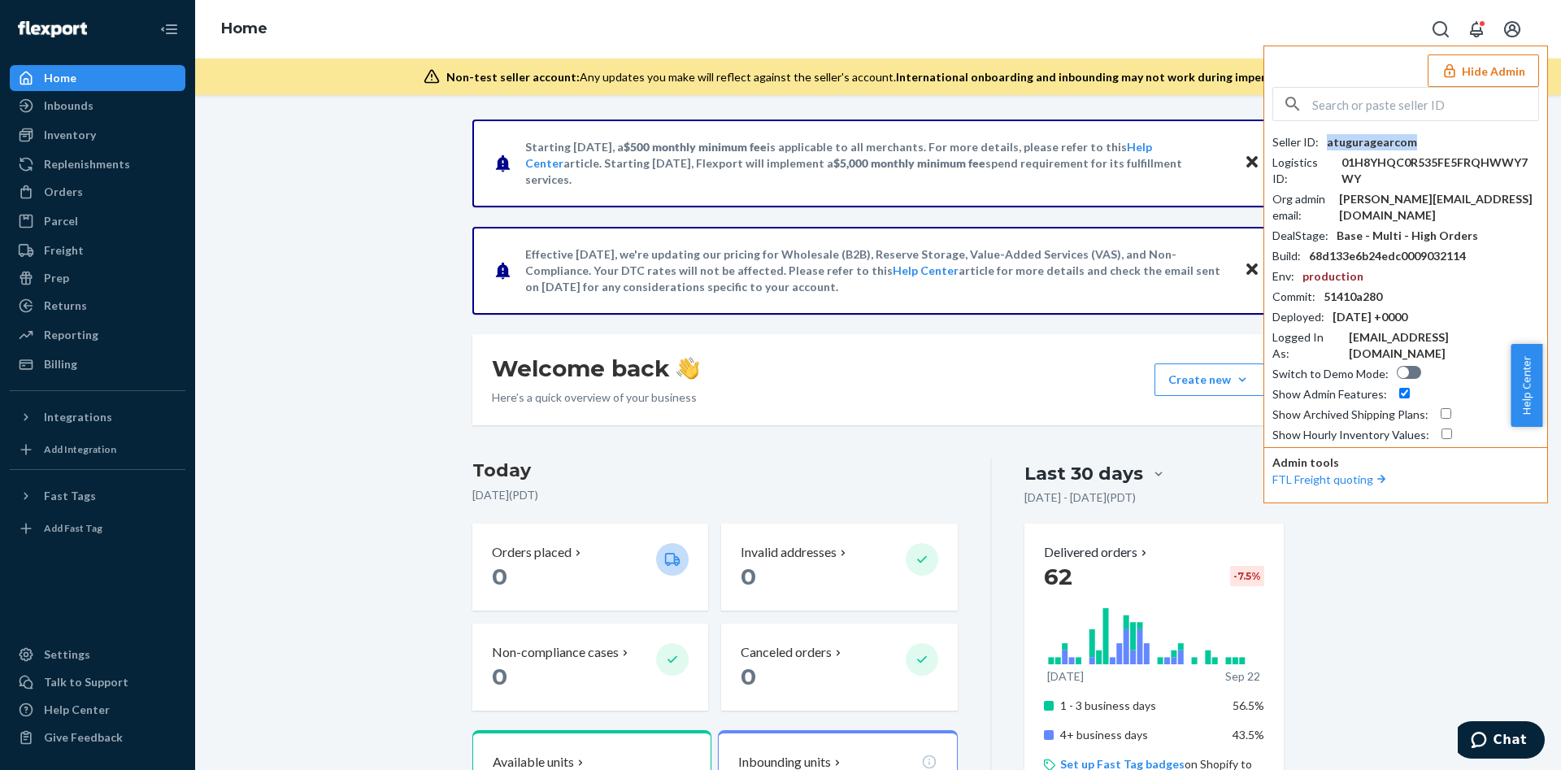
copy div "atuguragearcom"
click at [89, 110] on div "Inbounds" at bounding box center [69, 106] width 50 height 16
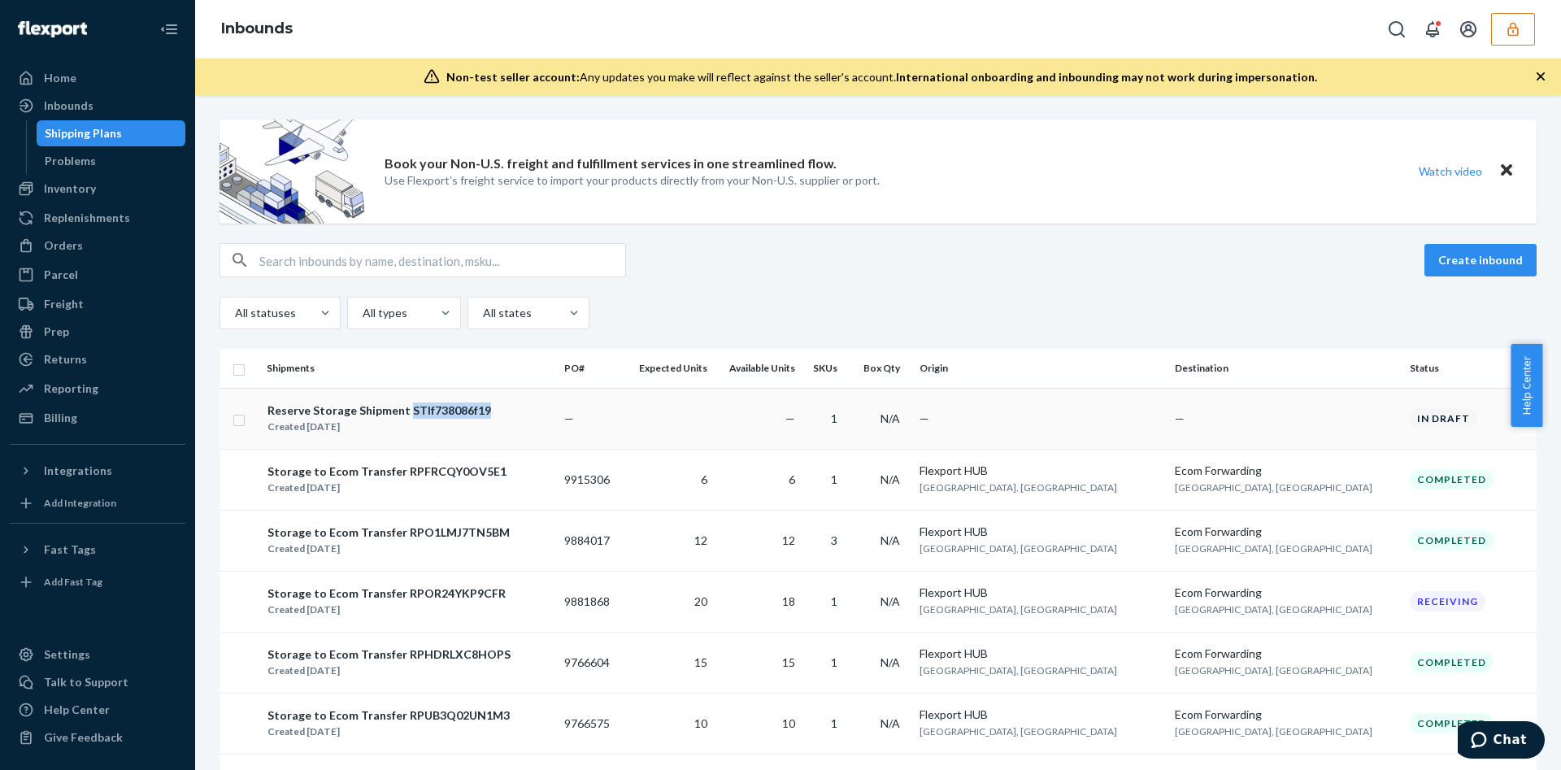
drag, startPoint x: 510, startPoint y: 418, endPoint x: 404, endPoint y: 411, distance: 105.9
click at [404, 411] on div "Reserve Storage Shipment STIf738086f19 Created Sep 22, 2025" at bounding box center [409, 419] width 284 height 34
copy div "STIf738086f19"
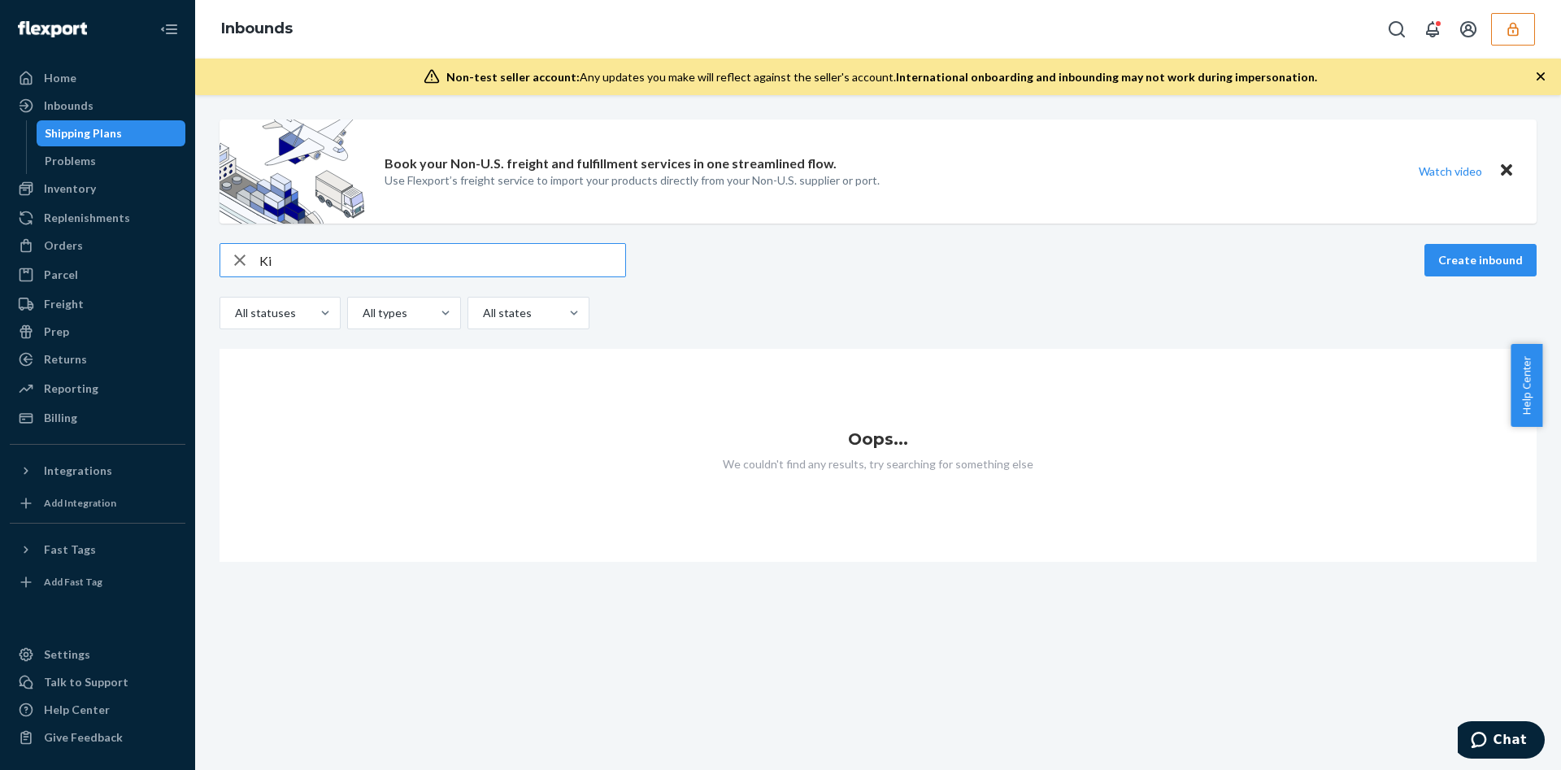
type input "K"
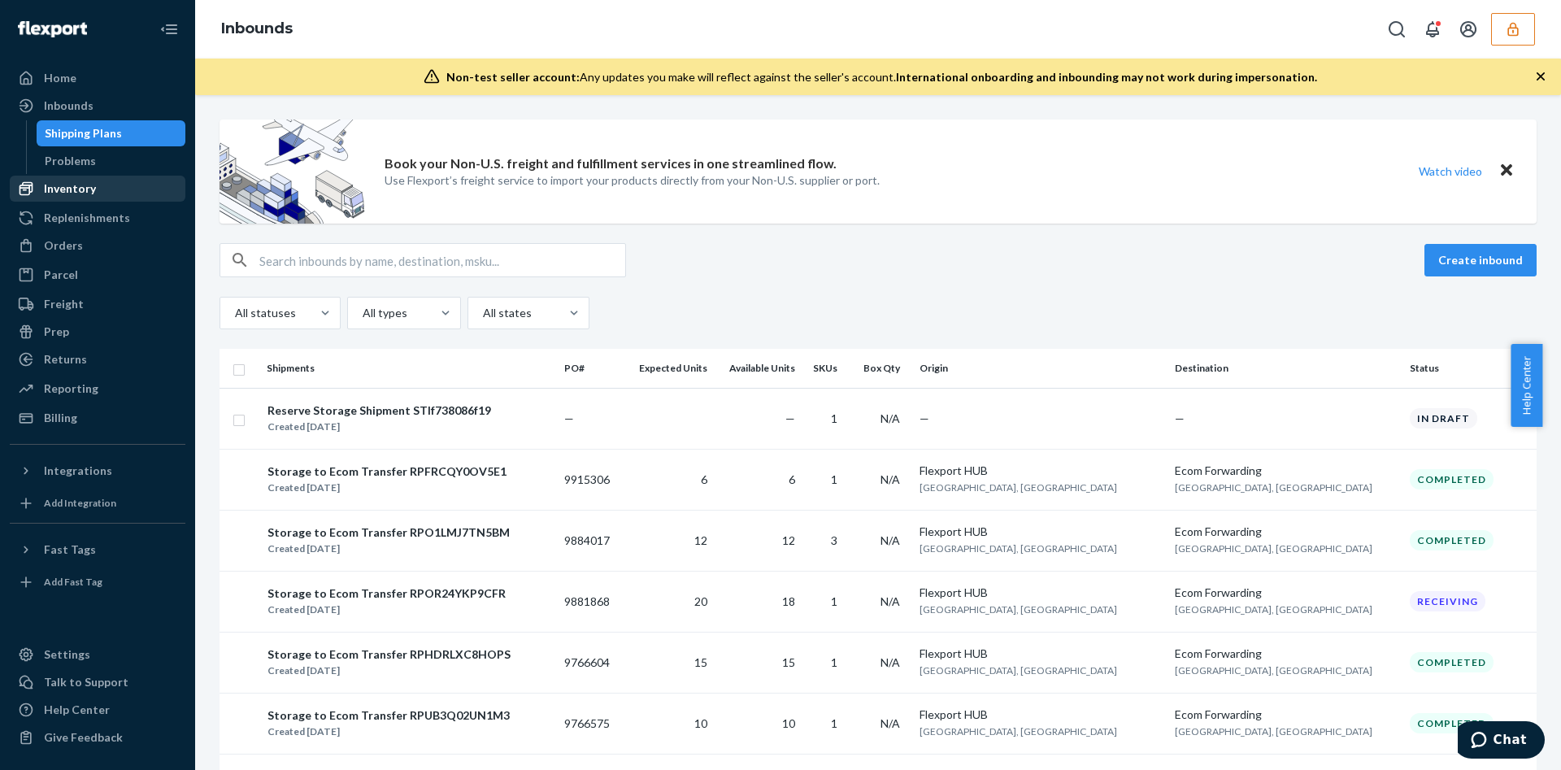
click at [131, 177] on div "Inventory" at bounding box center [97, 188] width 172 height 23
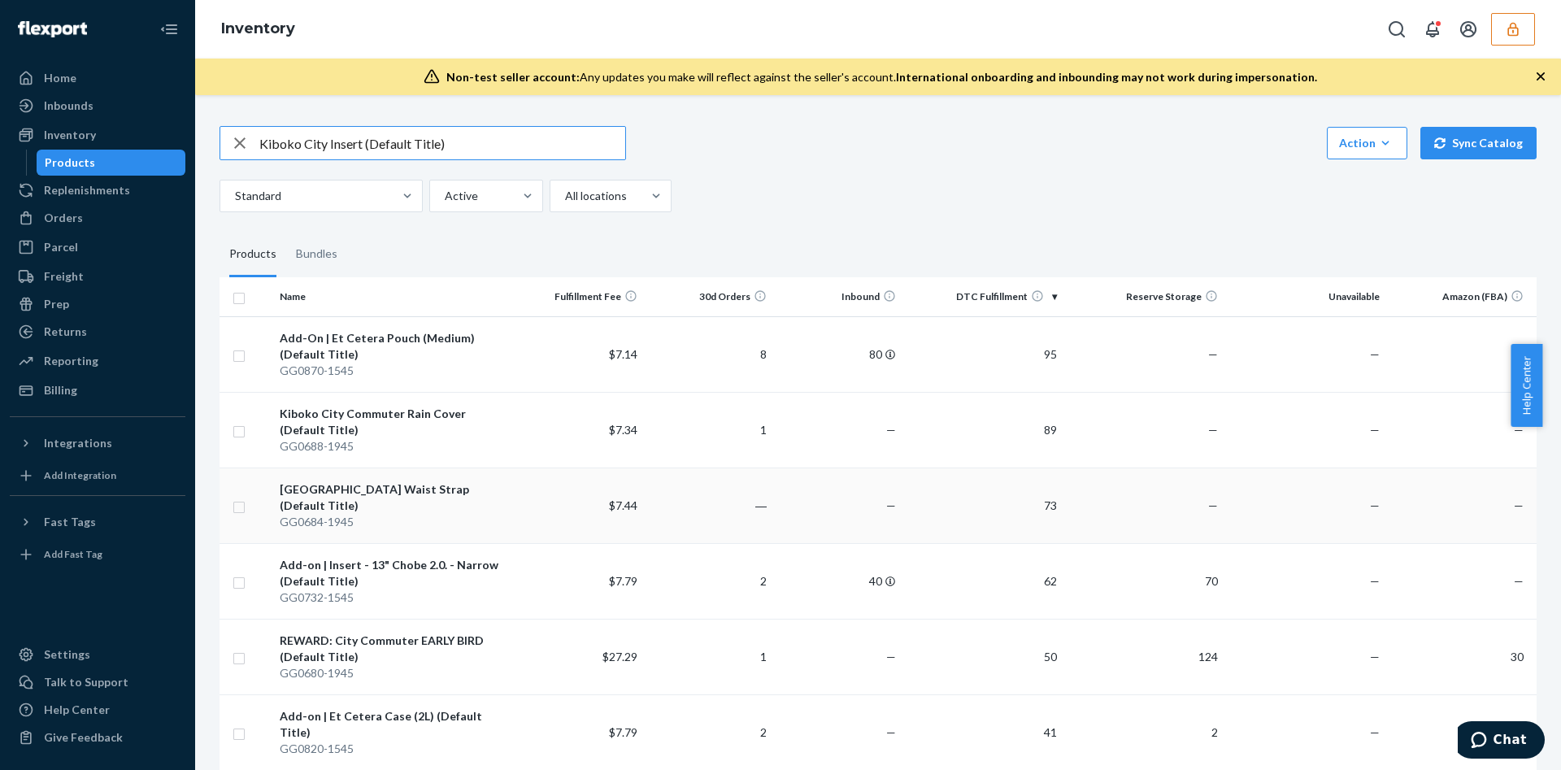
type input "Kiboko City Insert (Default Title)"
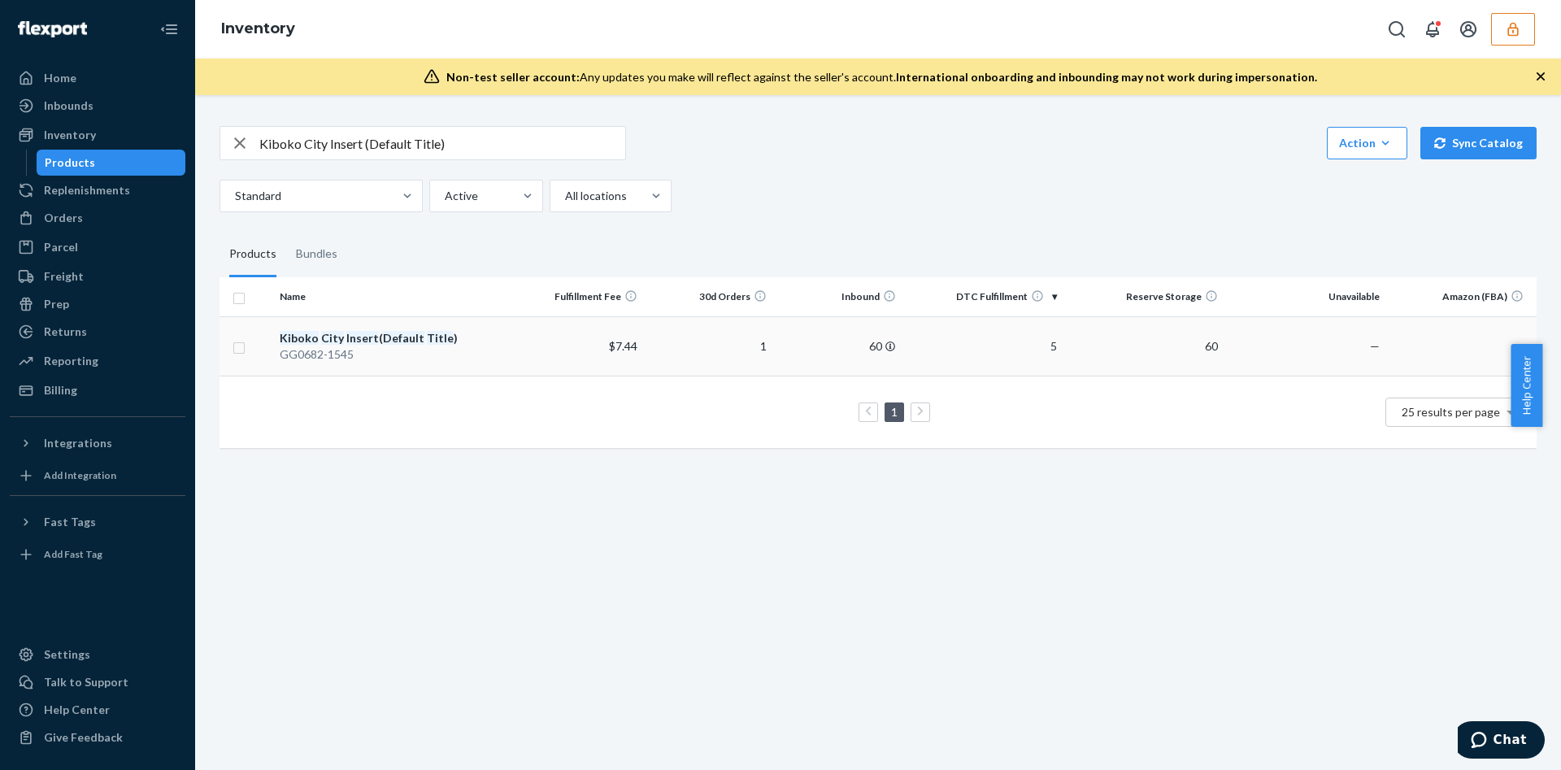
click at [367, 335] on em "Insert" at bounding box center [362, 338] width 33 height 14
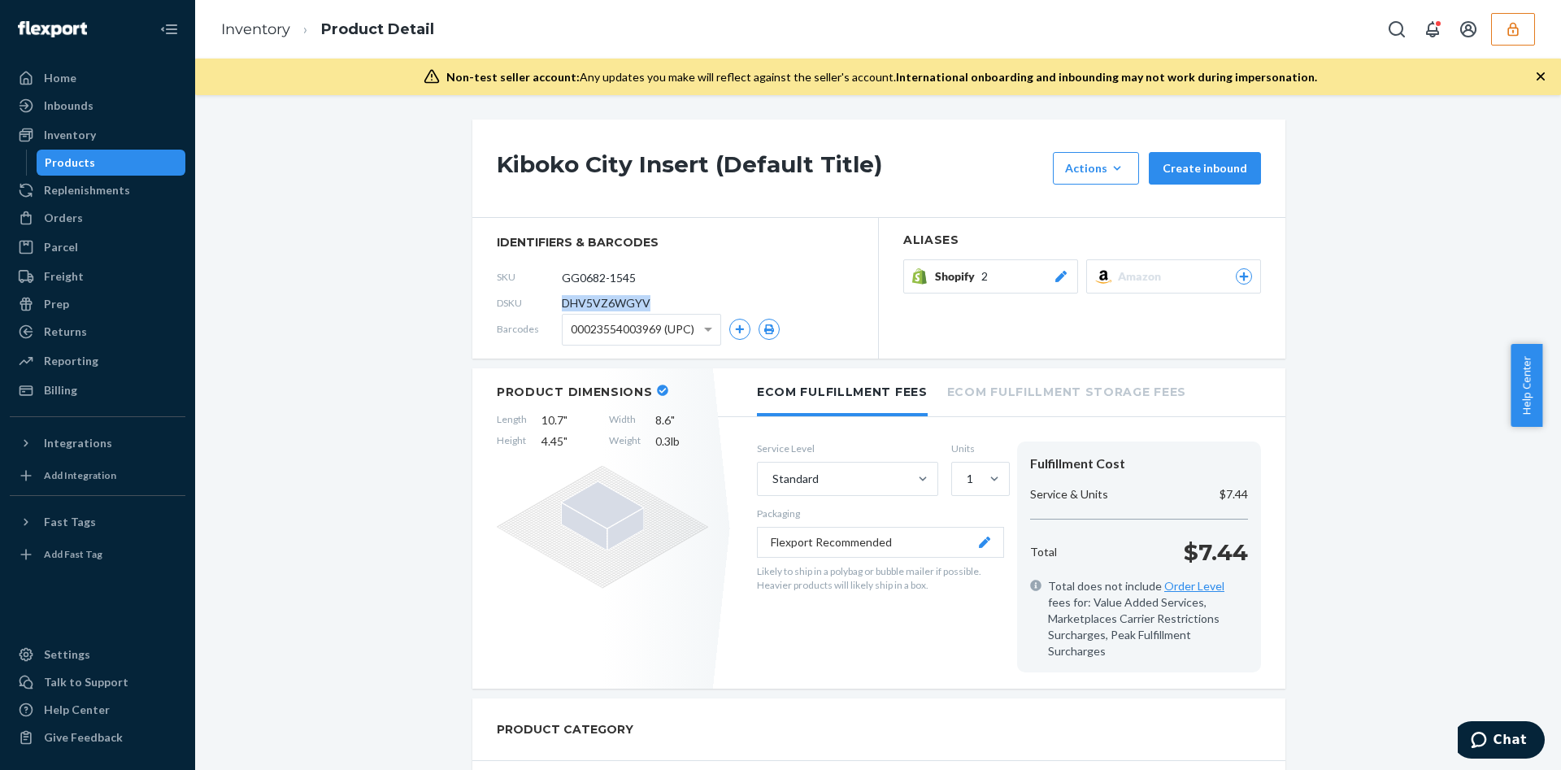
drag, startPoint x: 654, startPoint y: 298, endPoint x: 550, endPoint y: 290, distance: 104.3
click at [550, 290] on div "DSKU DHV5VZ6WGYV" at bounding box center [675, 303] width 357 height 26
copy span "DHV5VZ6WGYV"
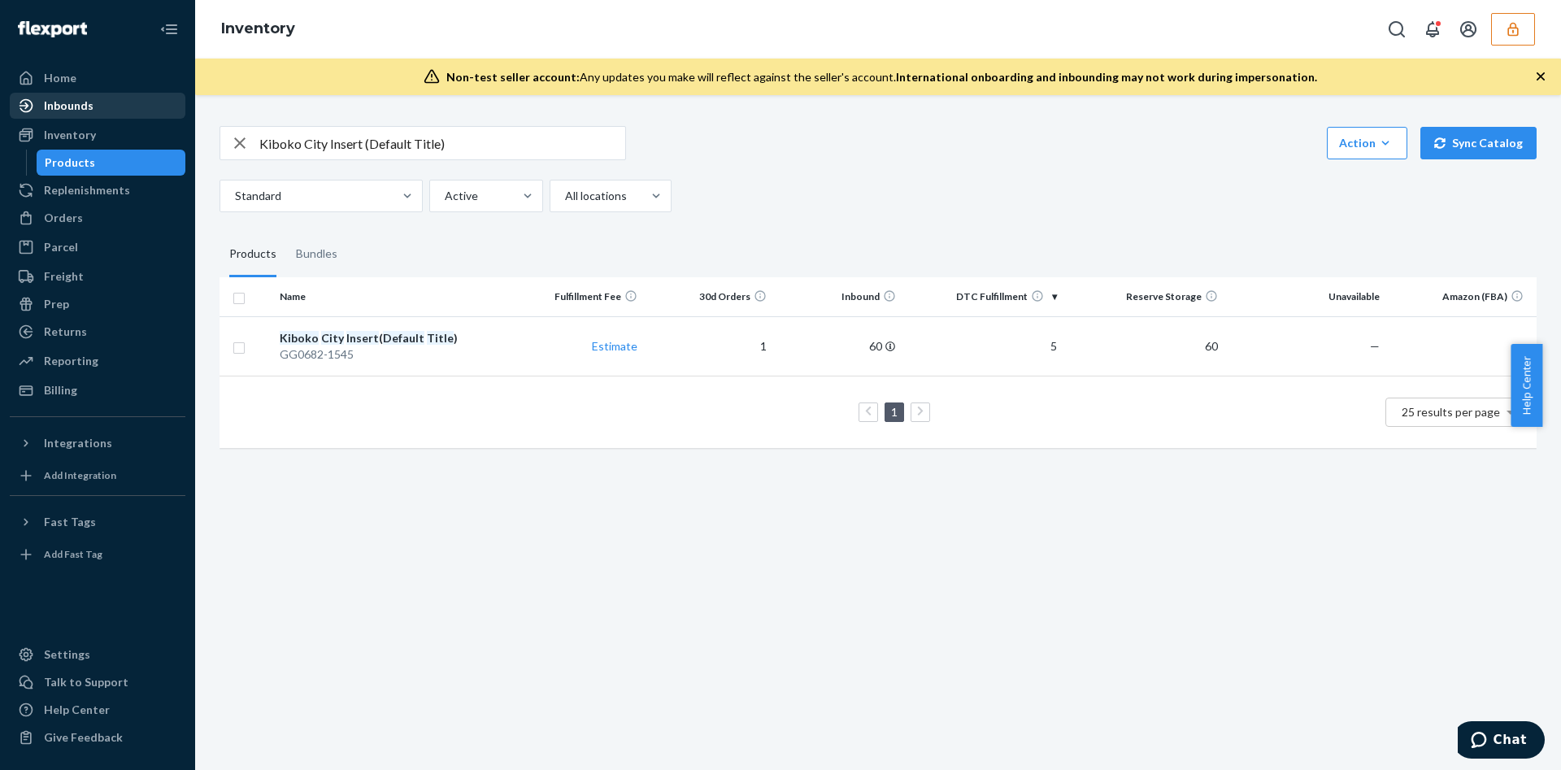
click at [75, 106] on div "Inbounds" at bounding box center [69, 106] width 50 height 16
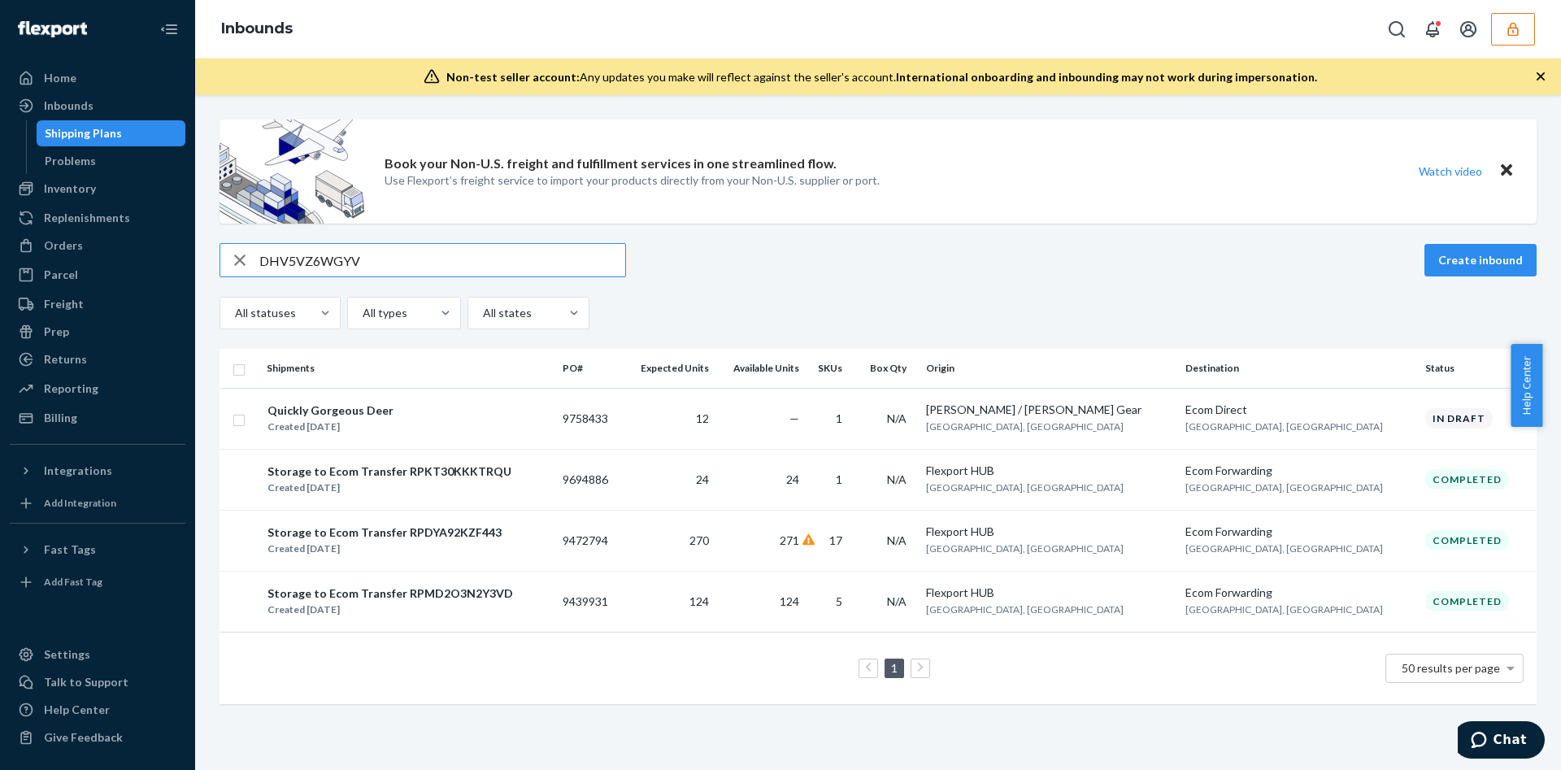
click at [345, 263] on input "DHV5VZ6WGYV" at bounding box center [442, 260] width 366 height 33
drag, startPoint x: 345, startPoint y: 263, endPoint x: 338, endPoint y: 256, distance: 9.2
click at [338, 256] on input "DHV5VZ6WGYV" at bounding box center [442, 260] width 366 height 33
type input "STIf738086f19"
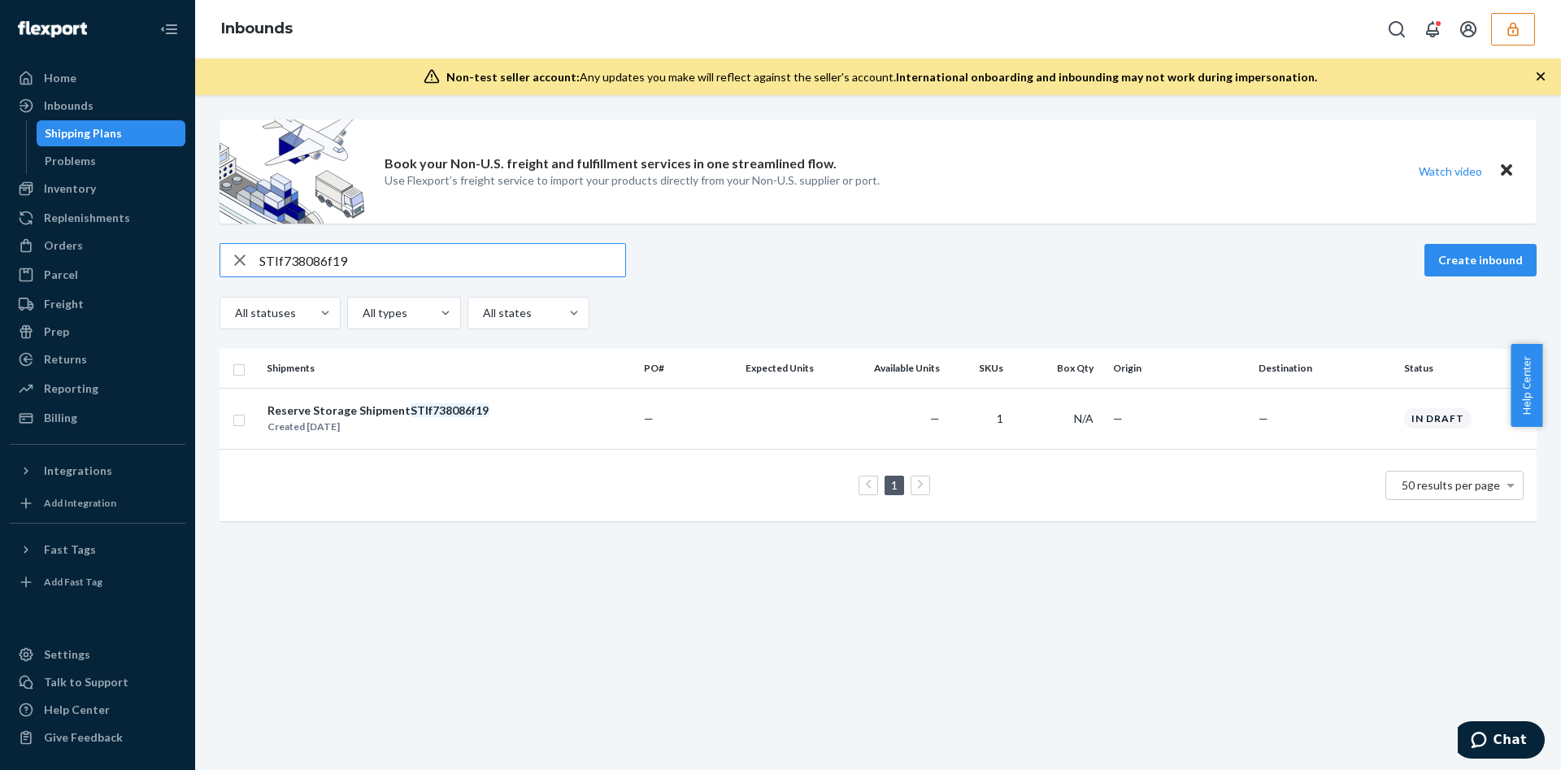
click at [328, 259] on input "STIf738086f19" at bounding box center [442, 260] width 366 height 33
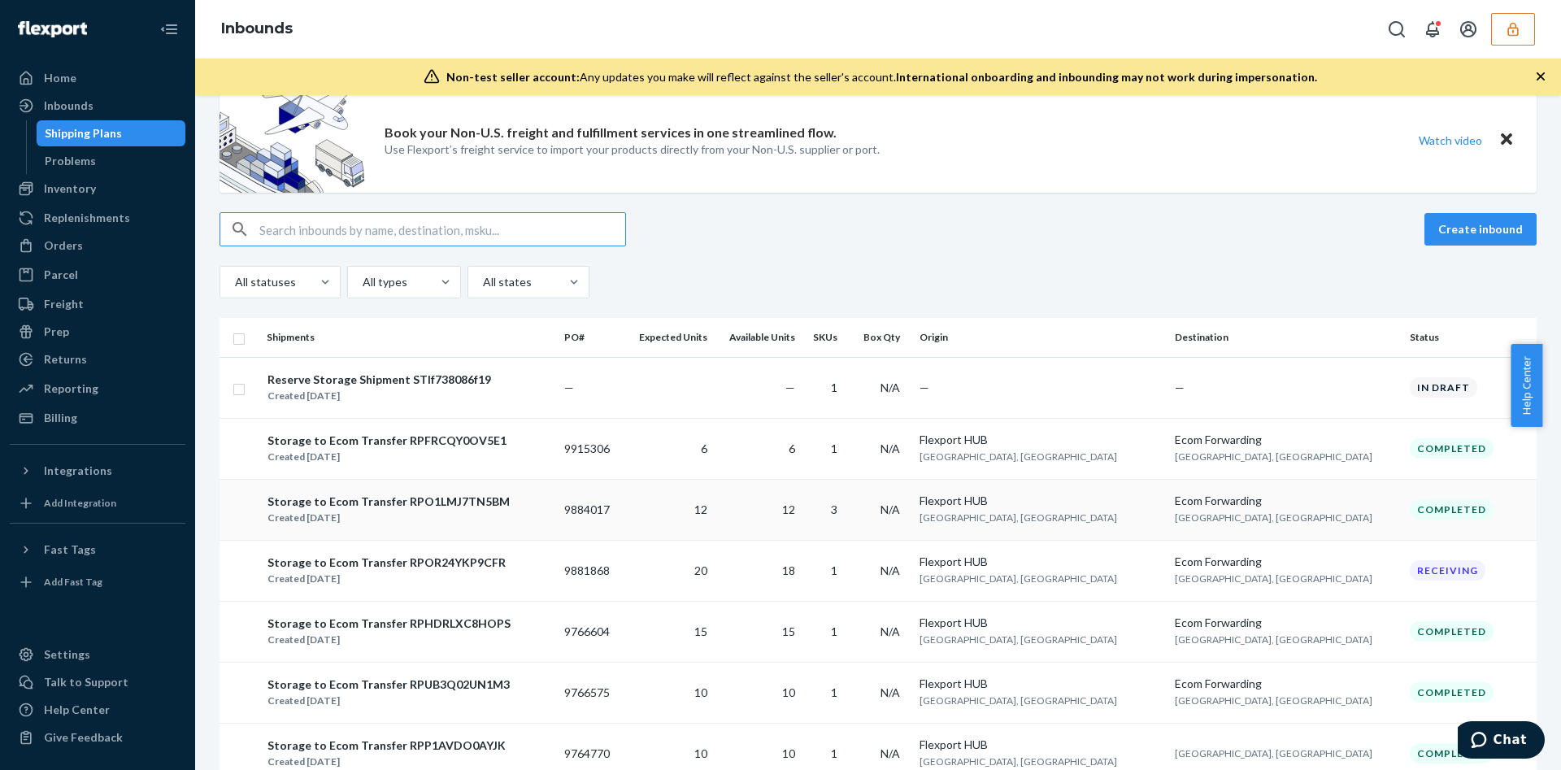
scroll to position [32, 0]
click at [814, 223] on div "Create inbound" at bounding box center [877, 228] width 1317 height 34
click at [349, 228] on input "text" at bounding box center [442, 228] width 366 height 33
paste input "DHV5VZ6WGYV"
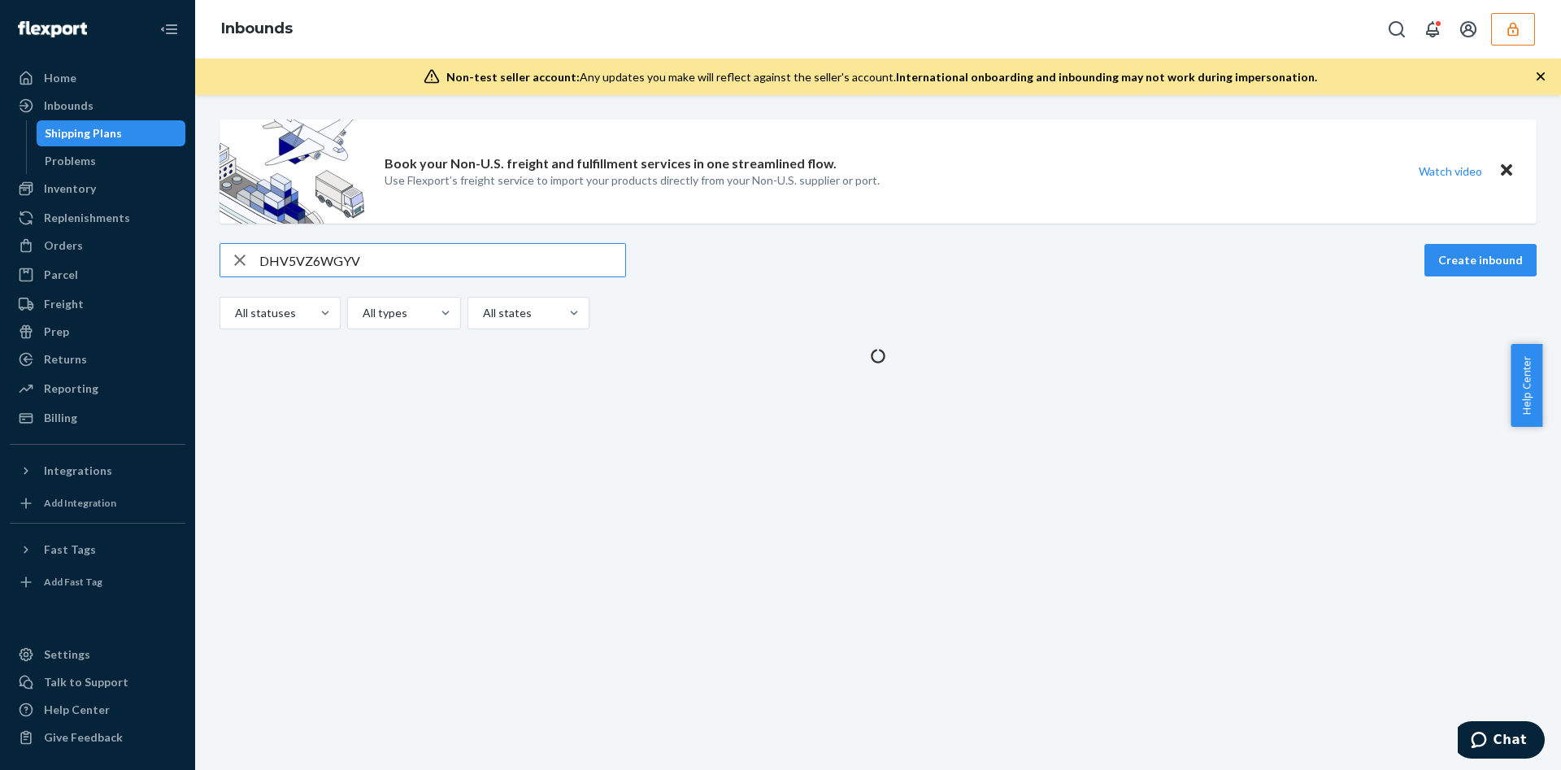
scroll to position [0, 0]
type input "D"
